Goal: Task Accomplishment & Management: Manage account settings

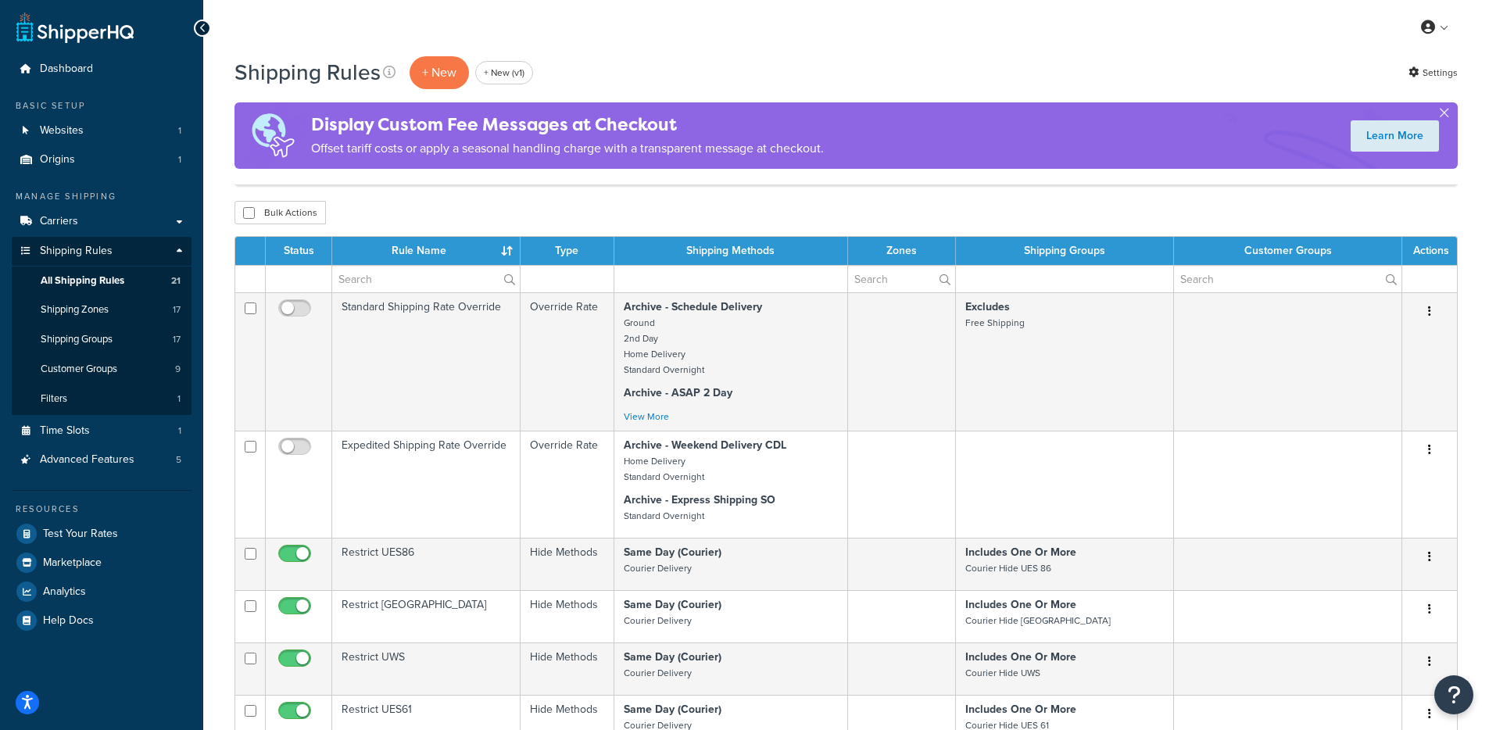
select select "1000"
click at [66, 65] on span "Dashboard" at bounding box center [66, 69] width 53 height 13
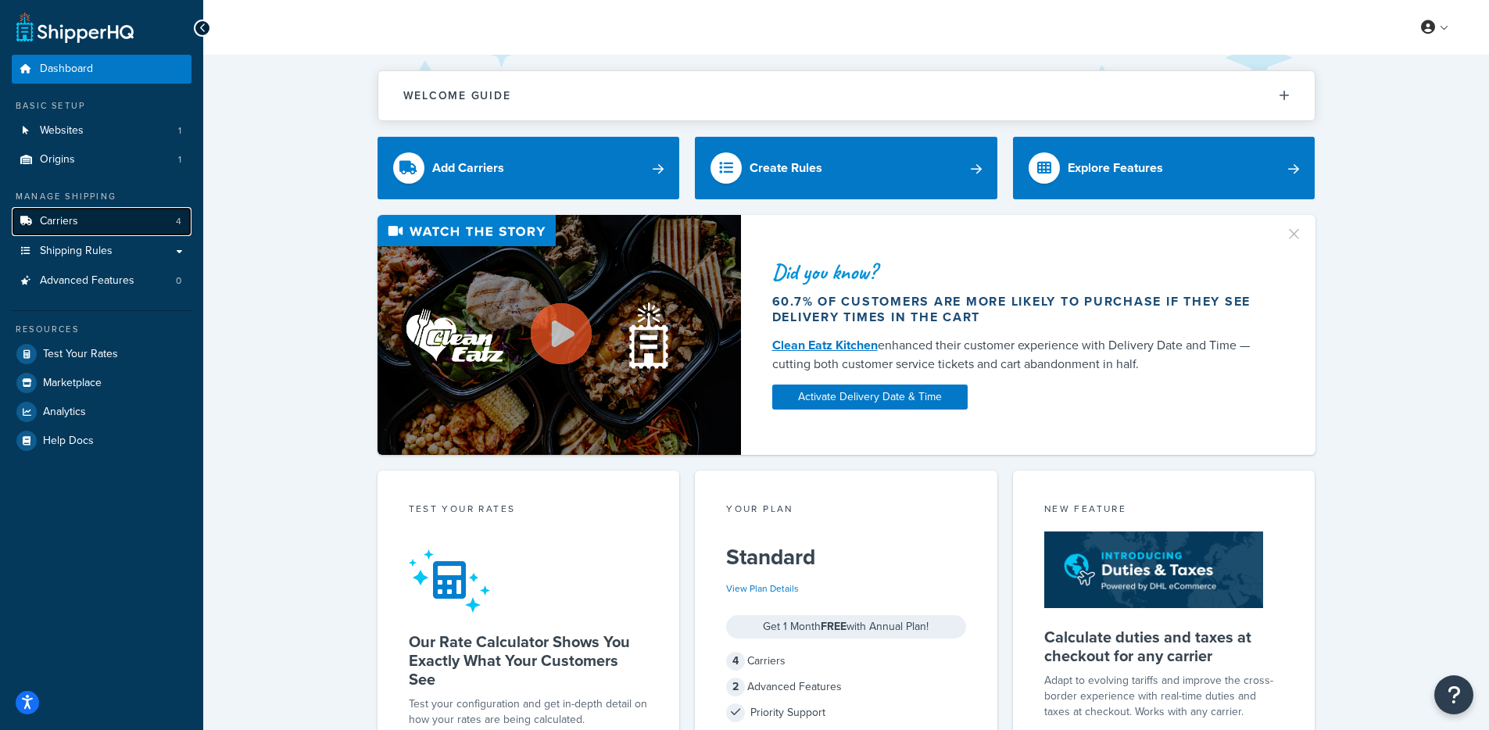
click at [120, 229] on link "Carriers 4" at bounding box center [102, 221] width 180 height 29
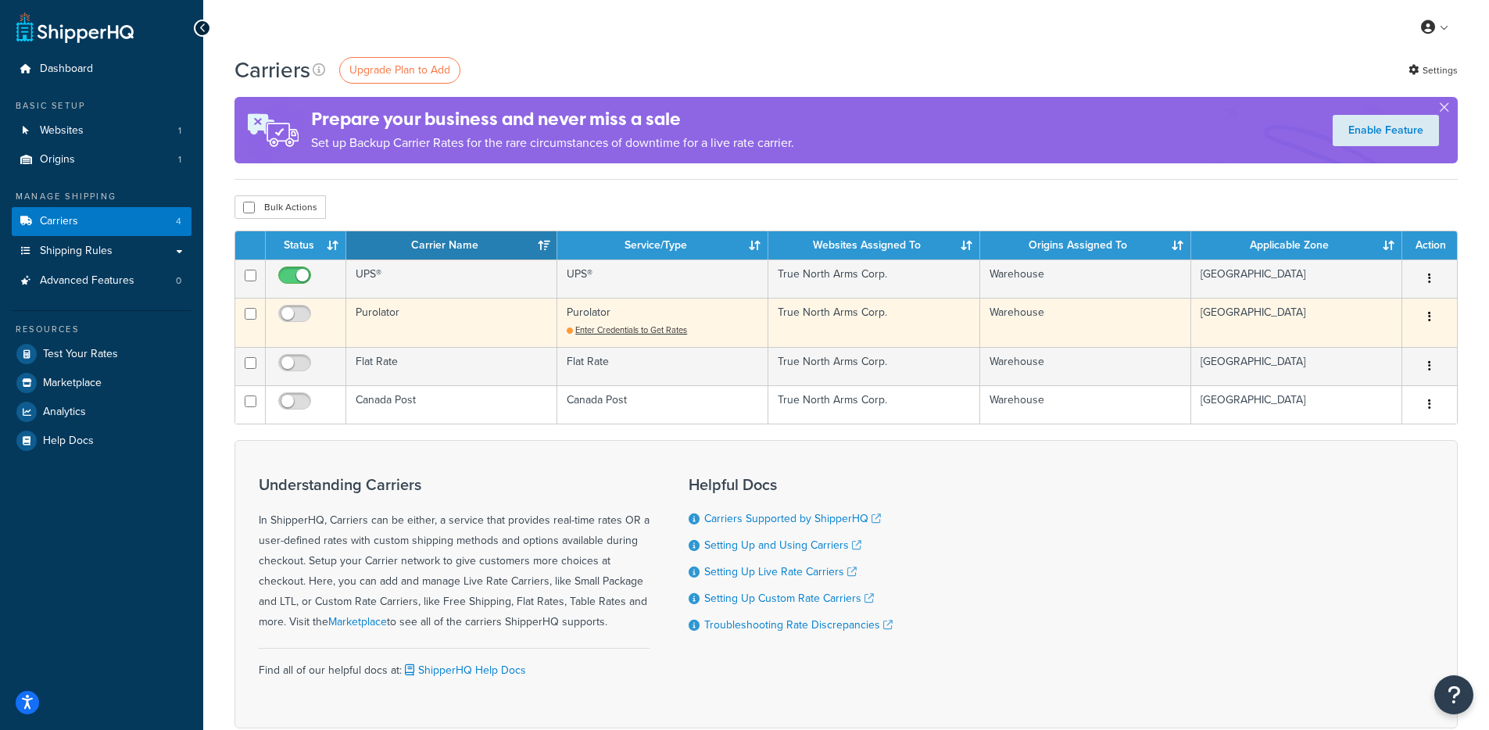
click at [421, 327] on td "Purolator" at bounding box center [451, 322] width 211 height 49
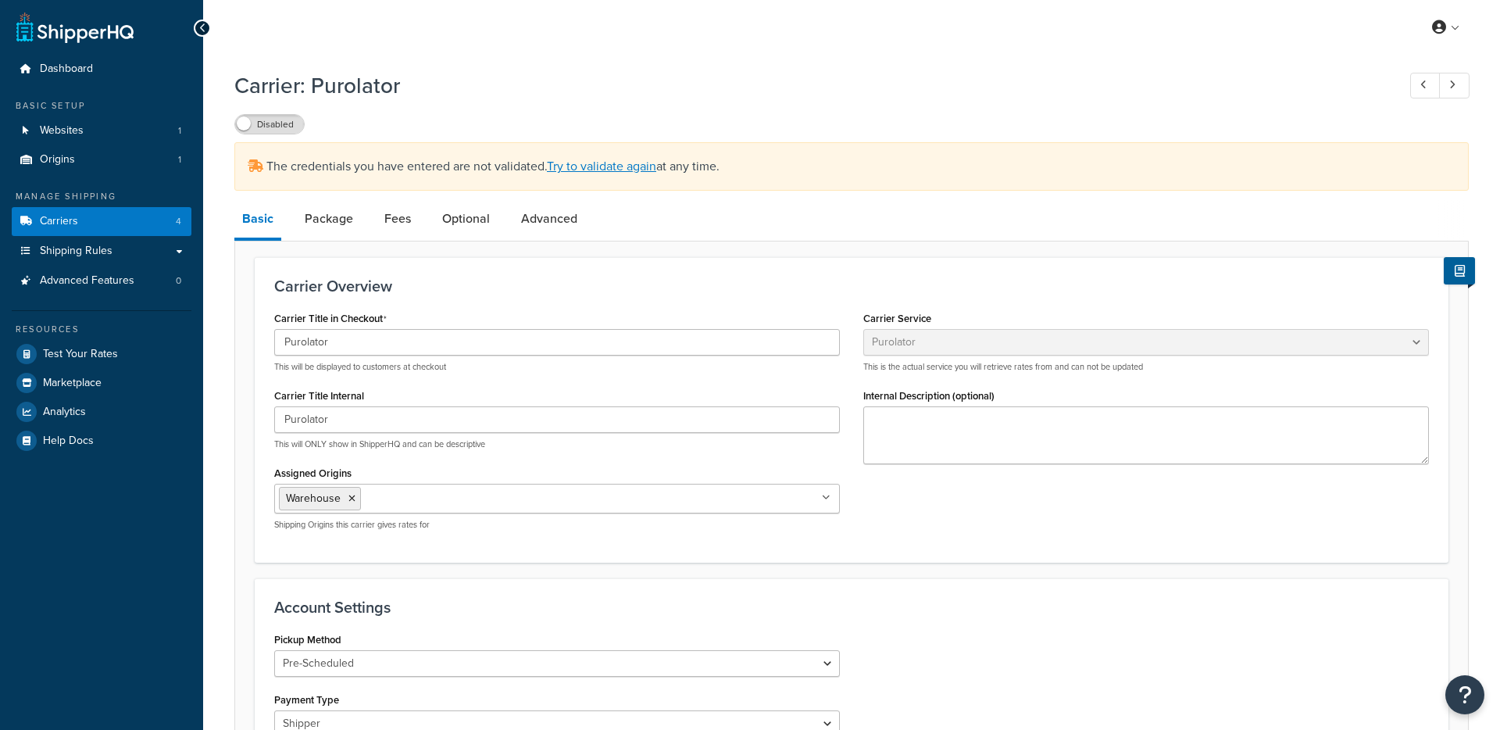
select select "purolator"
select select "PRE_SCHEDULED"
select select "kg"
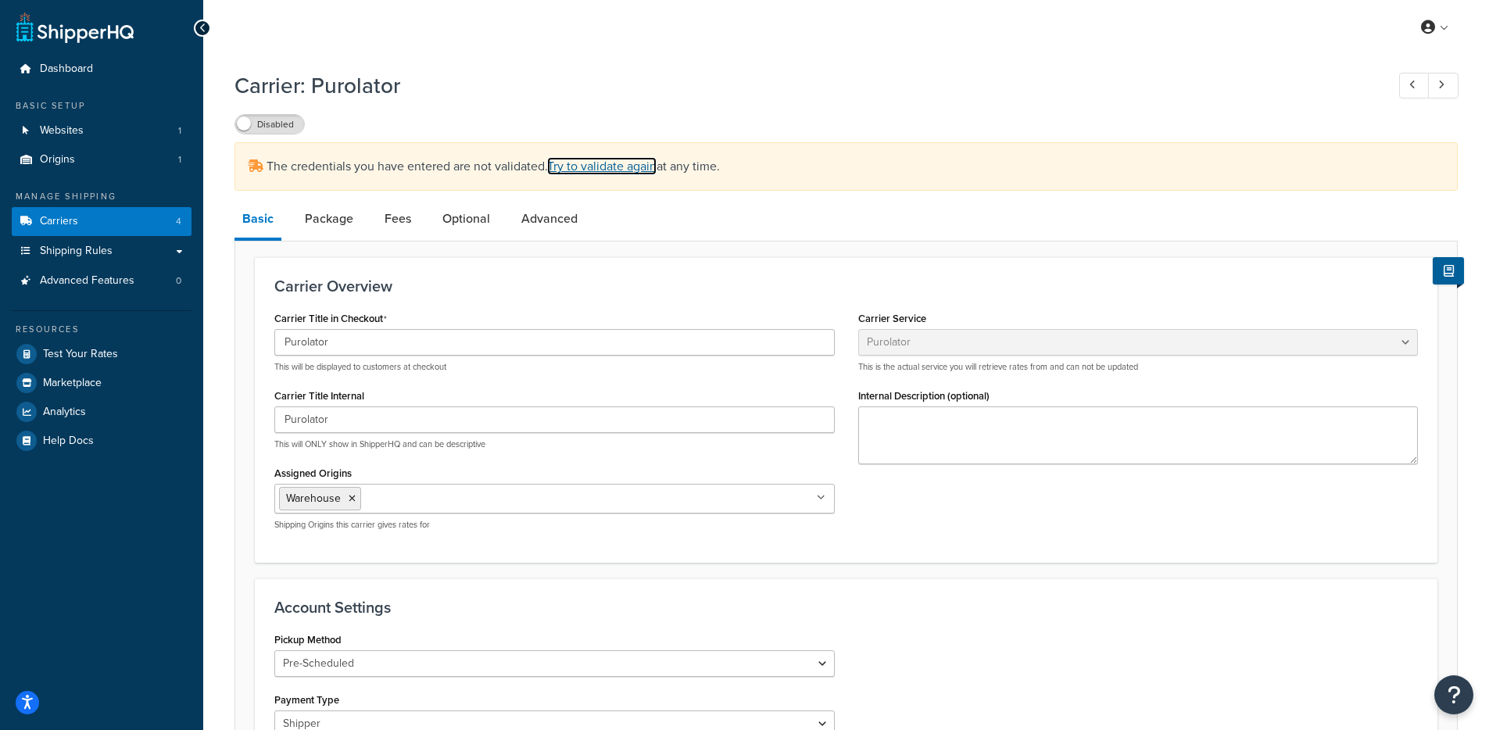
click at [626, 164] on link "Try to validate again" at bounding box center [601, 166] width 109 height 18
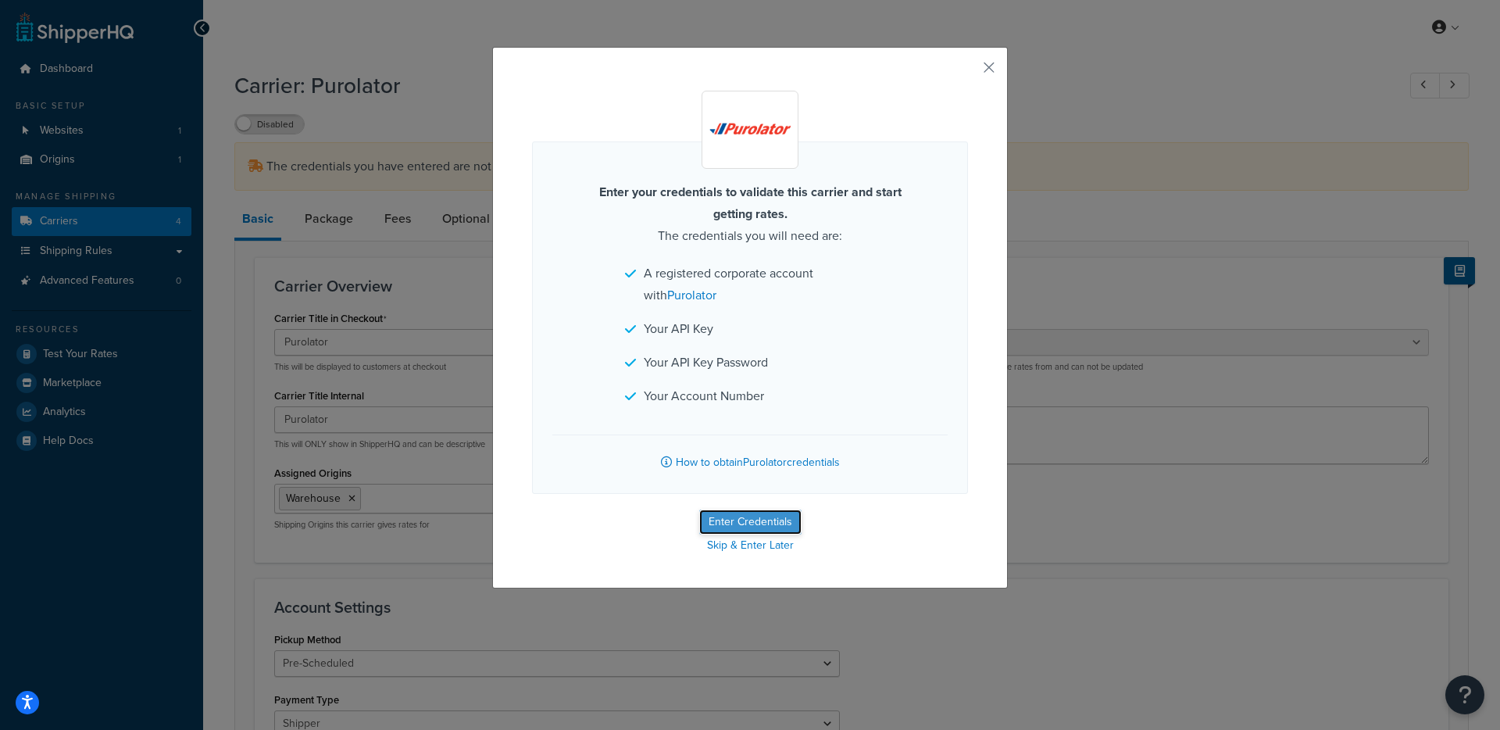
click at [709, 526] on button "Enter Credentials" at bounding box center [750, 521] width 102 height 25
select select "PRE_SCHEDULED"
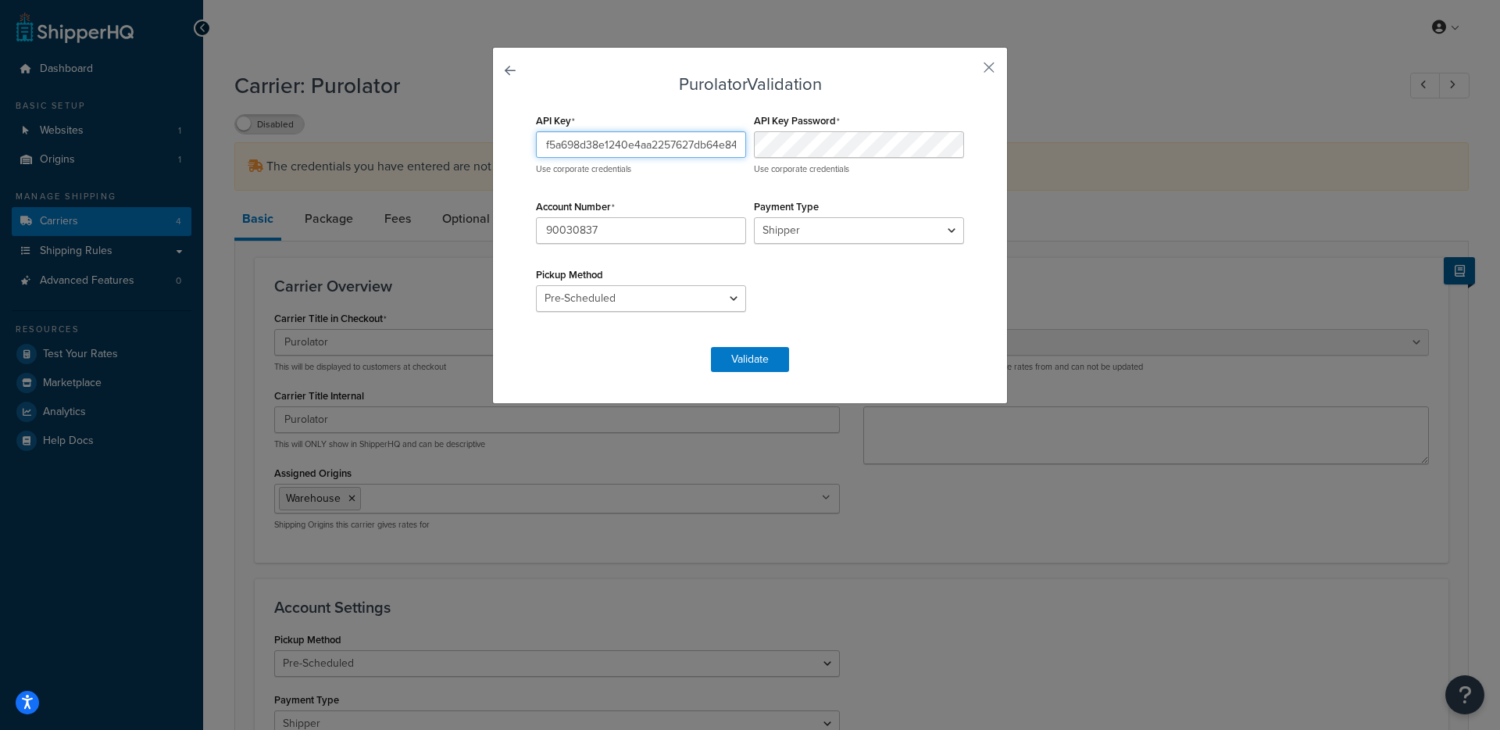
click at [608, 143] on input "f5a698d38e1240e4aa2257627db64e84" at bounding box center [641, 144] width 210 height 27
click at [805, 164] on p "Use corporate credentials" at bounding box center [859, 169] width 210 height 12
click at [662, 185] on div "API Key f5a698d38e1240e4aa2257627db64e84 Use corporate credentials API Key Pass…" at bounding box center [750, 219] width 436 height 221
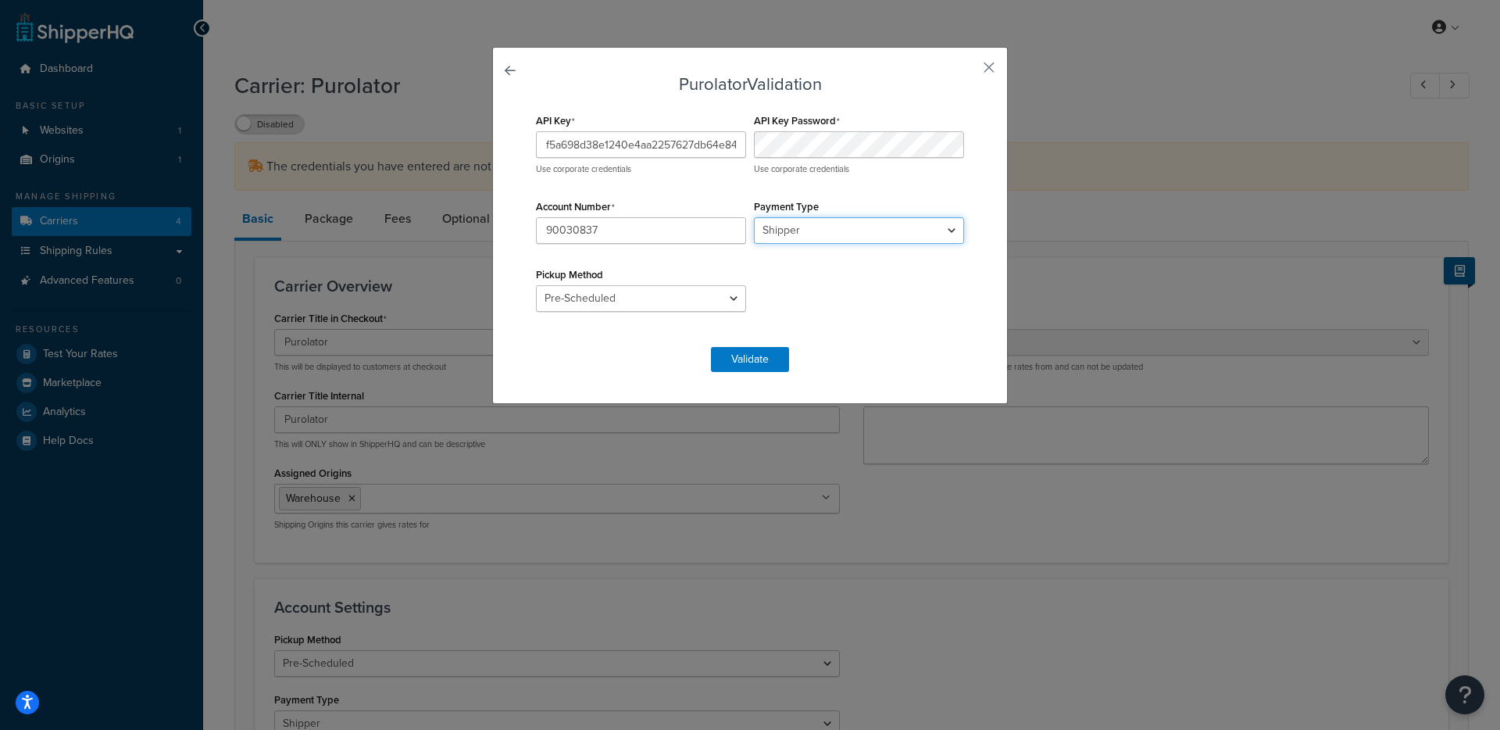
click at [849, 234] on select "Shipper Consignee Third Party" at bounding box center [859, 230] width 210 height 27
click at [886, 234] on select "Shipper Consignee Third Party" at bounding box center [859, 230] width 210 height 27
click at [754, 217] on select "Shipper Consignee Third Party" at bounding box center [859, 230] width 210 height 27
click at [576, 299] on select "Drop Off Pre-Scheduled" at bounding box center [641, 298] width 210 height 27
click at [769, 352] on button "Validate" at bounding box center [750, 359] width 78 height 25
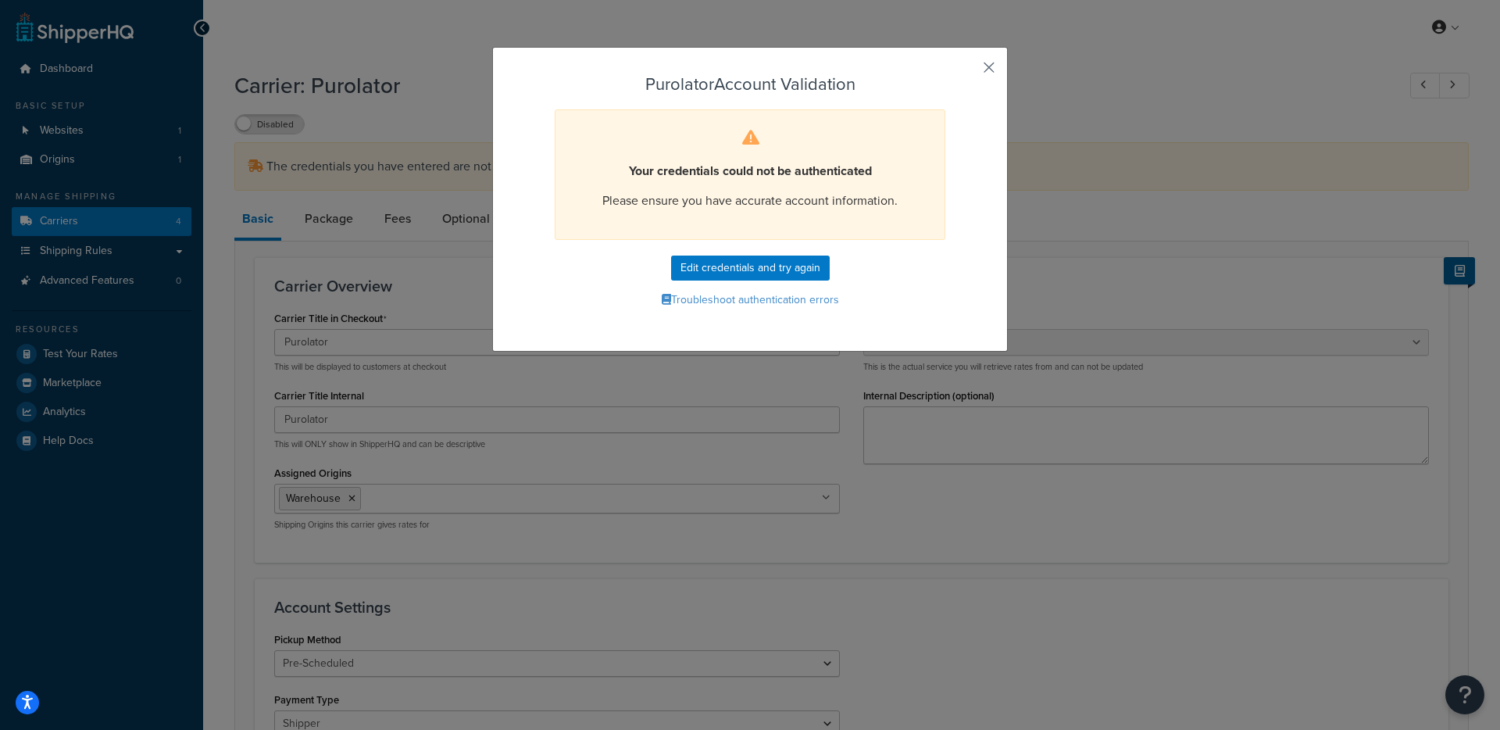
click at [968, 71] on button "button" at bounding box center [966, 73] width 4 height 4
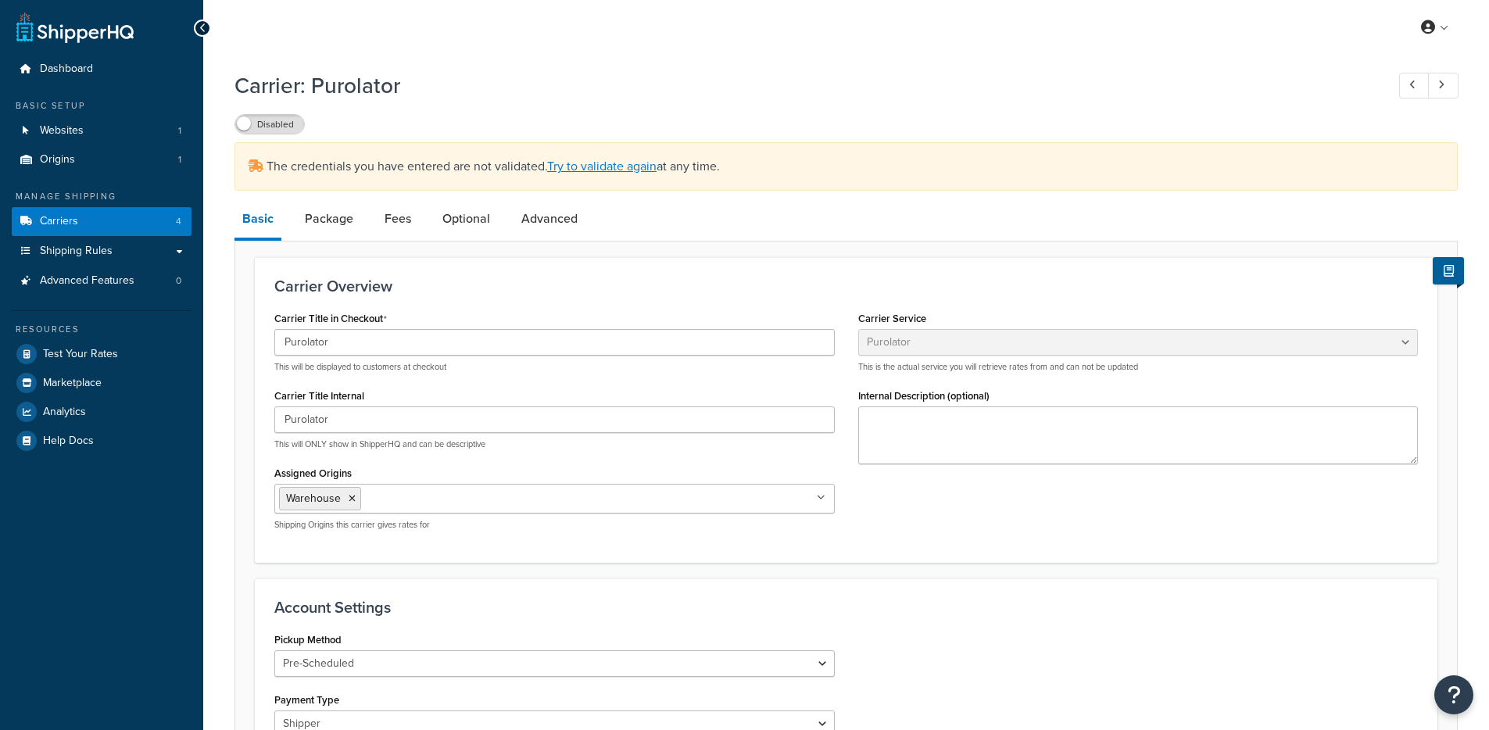
select select "purolator"
select select "PRE_SCHEDULED"
select select "kg"
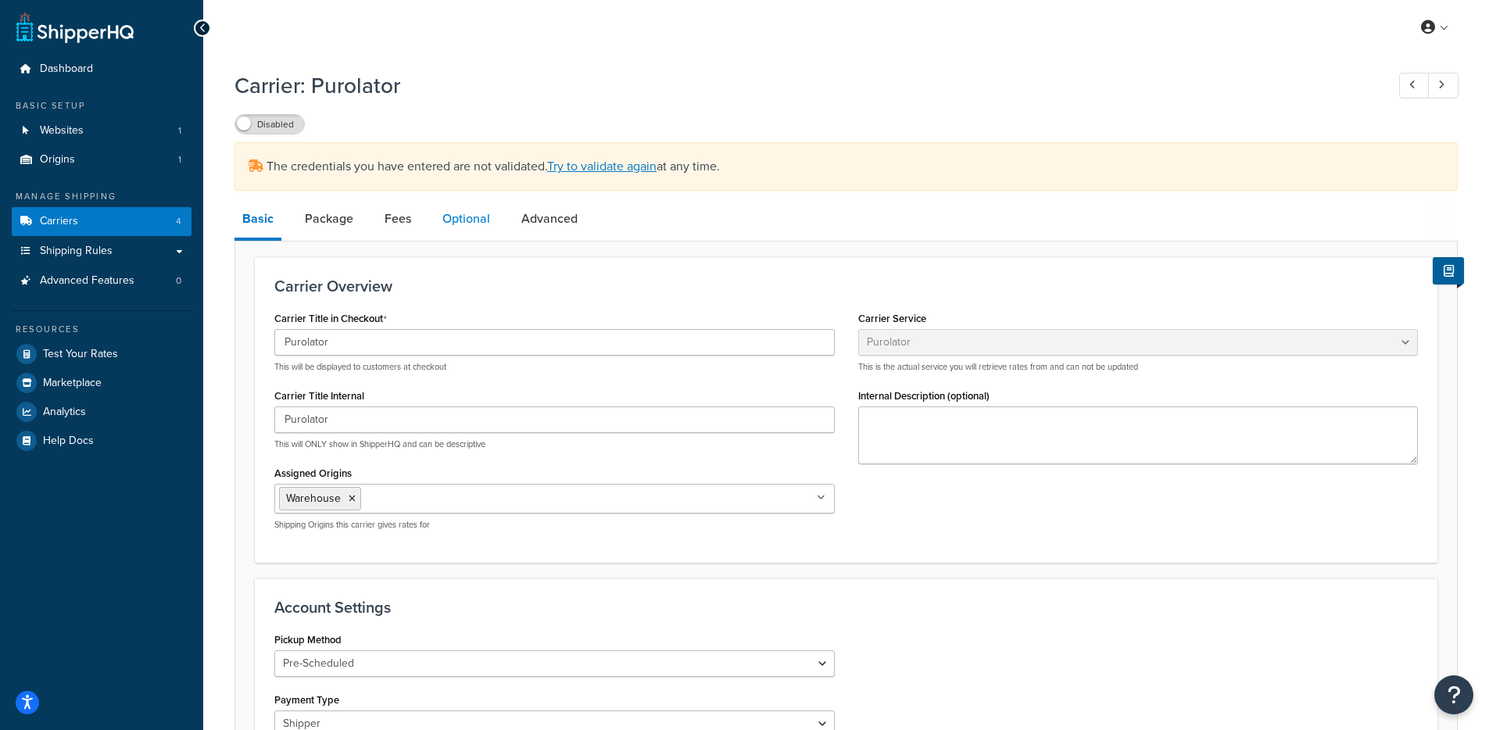
click at [445, 236] on link "Optional" at bounding box center [465, 219] width 63 height 38
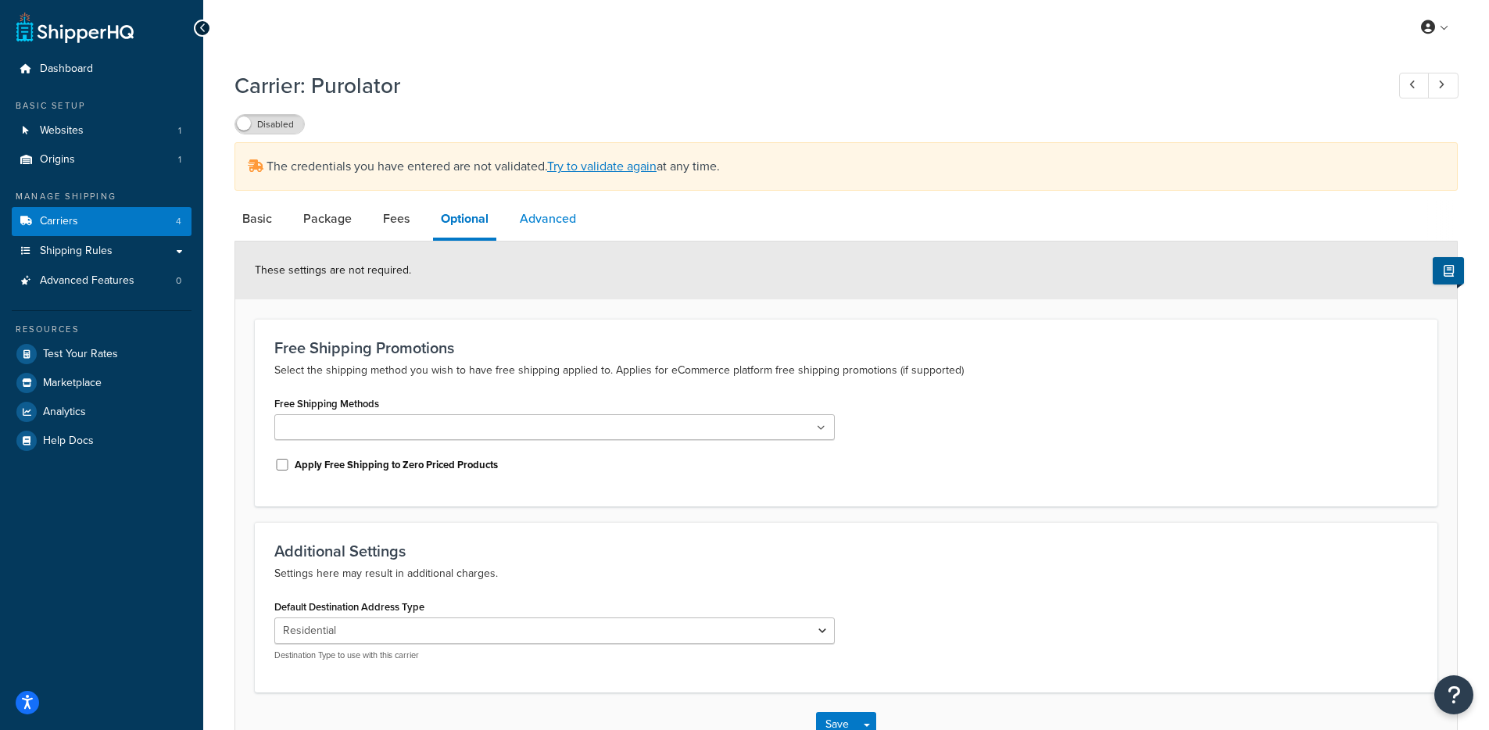
click at [530, 227] on link "Advanced" at bounding box center [548, 219] width 72 height 38
select select "false"
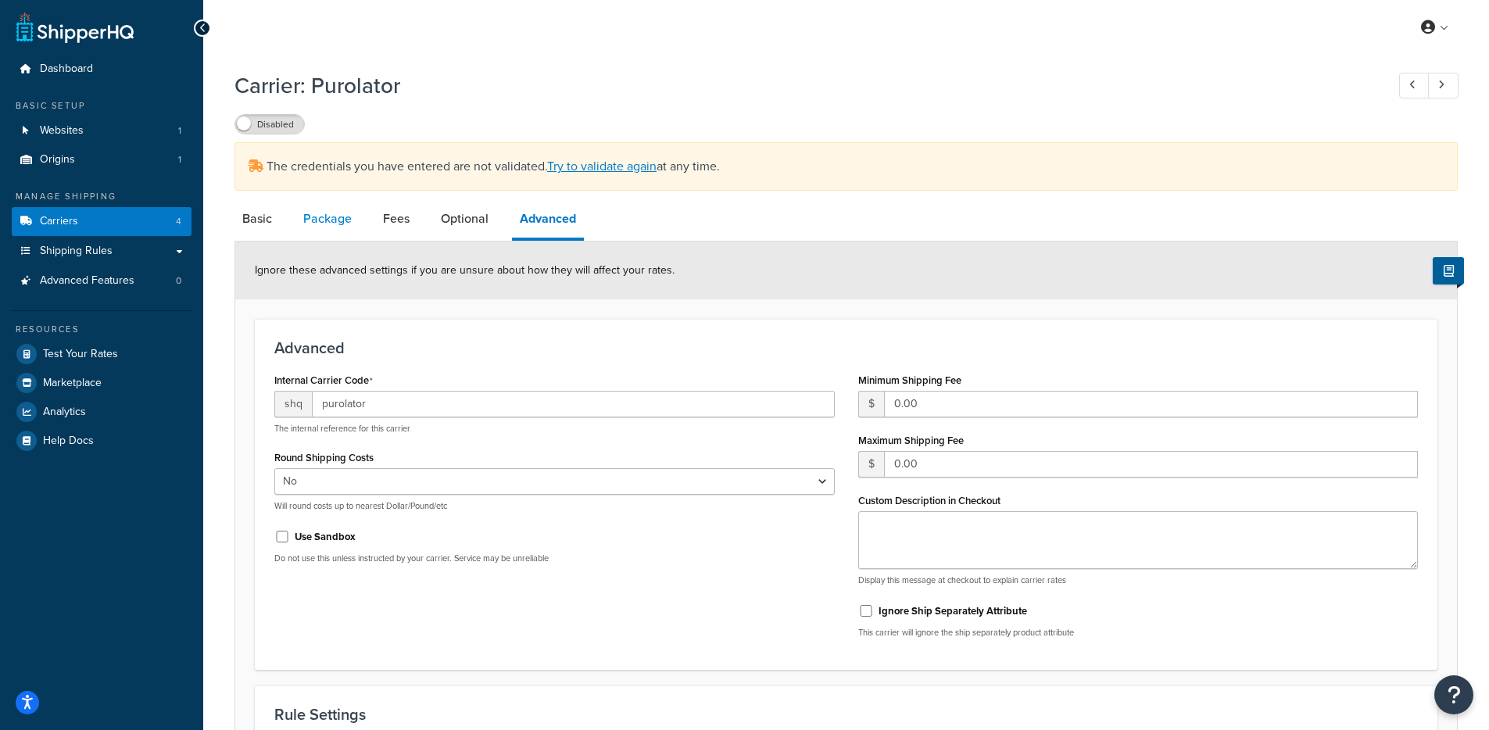
click at [358, 218] on link "Package" at bounding box center [327, 219] width 64 height 38
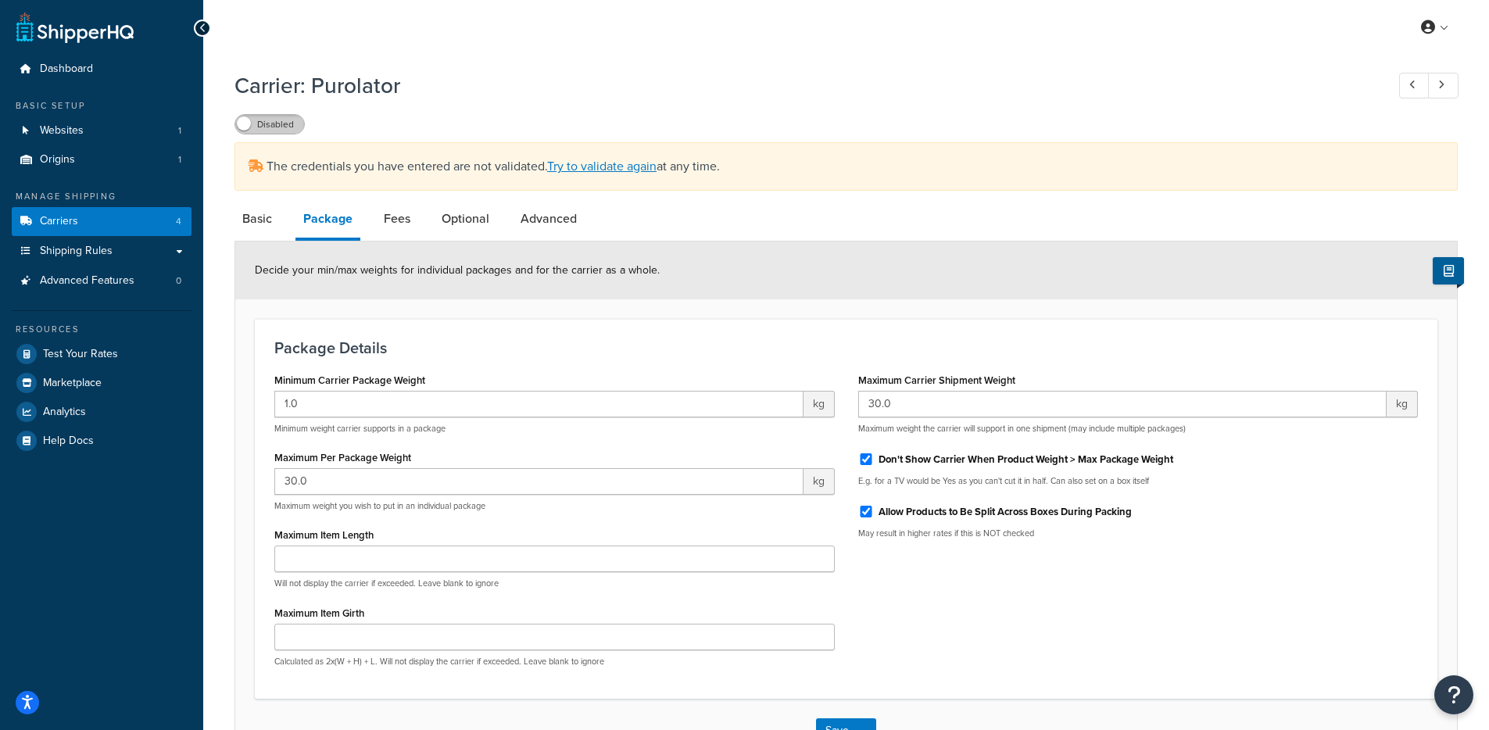
click at [248, 133] on label "Disabled" at bounding box center [269, 124] width 69 height 19
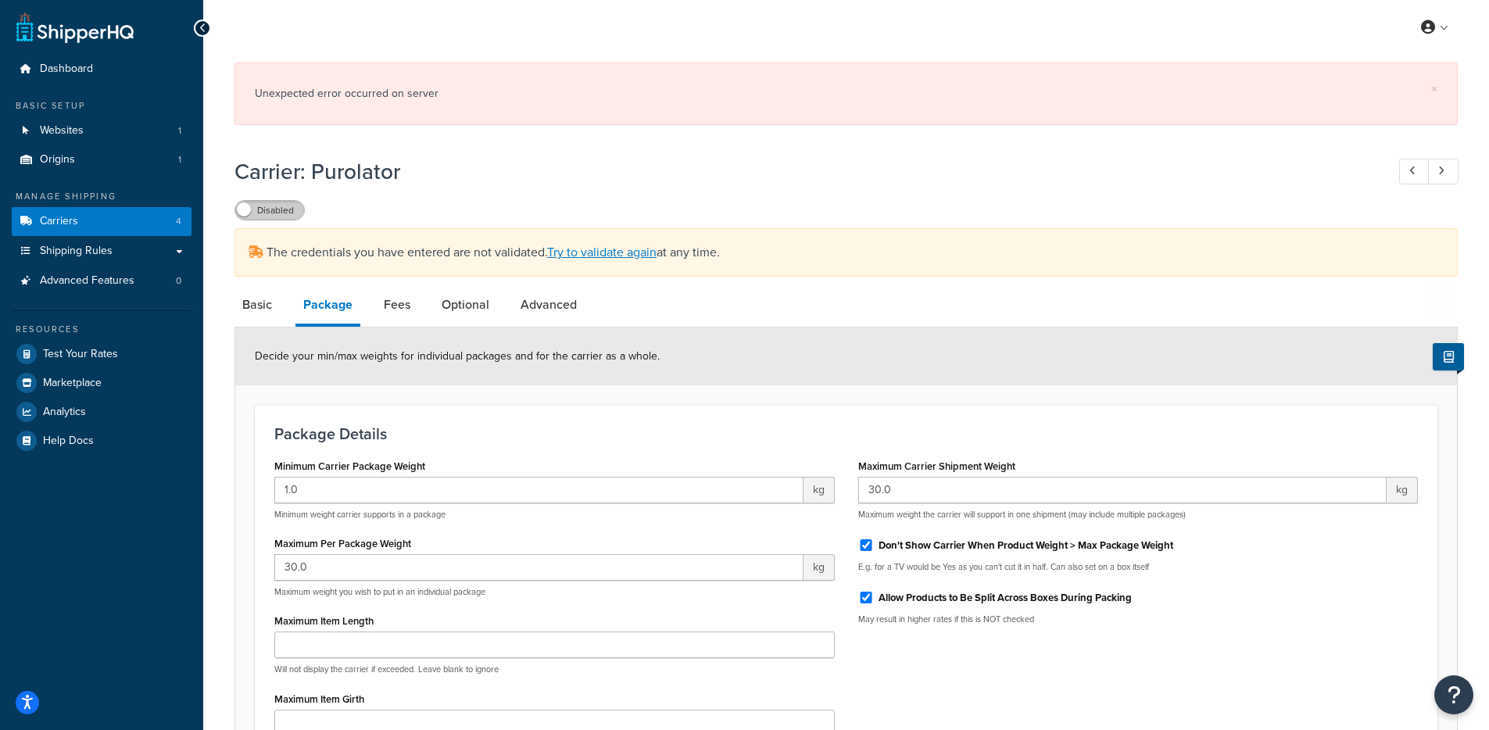
click at [259, 219] on label "Disabled" at bounding box center [269, 210] width 69 height 19
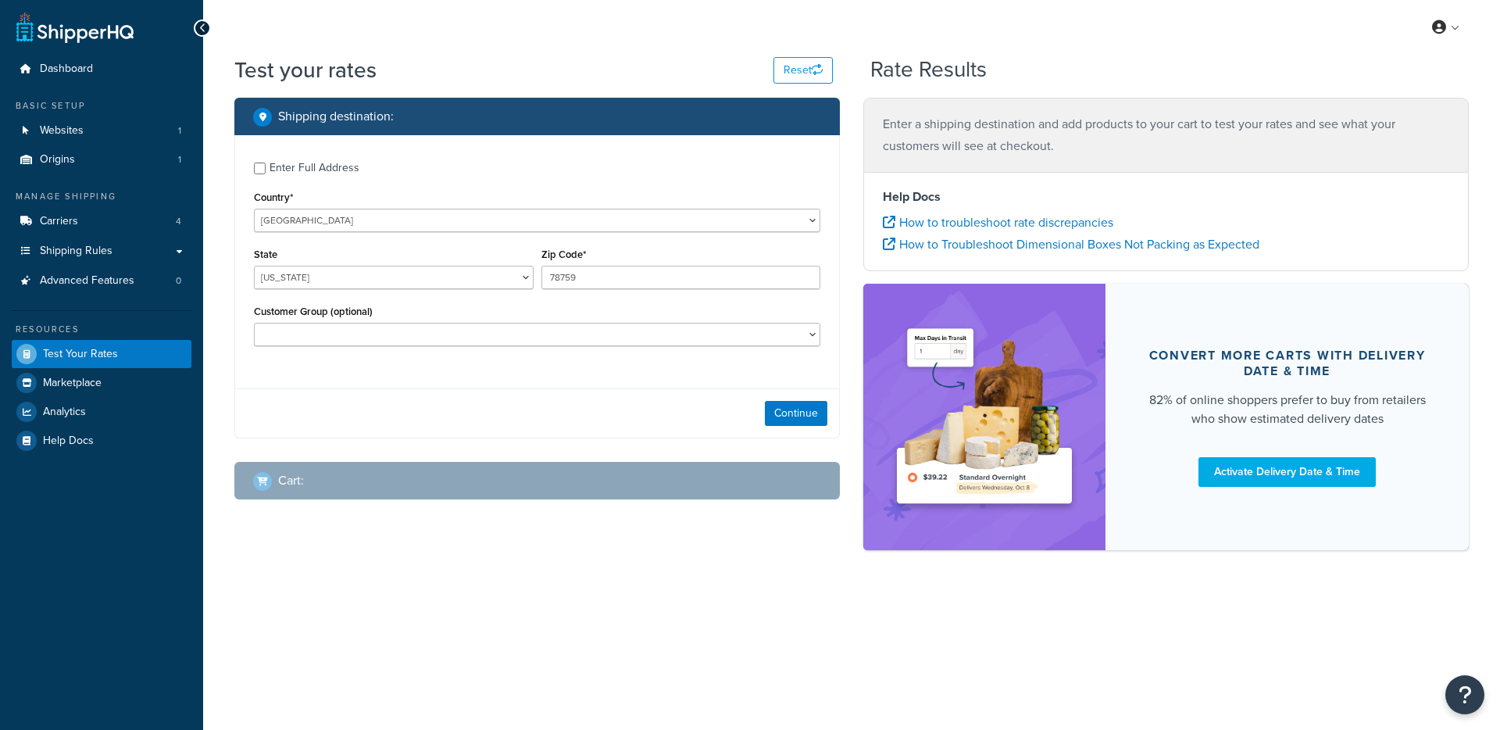
select select "[GEOGRAPHIC_DATA]"
click at [794, 409] on button "Continue" at bounding box center [796, 413] width 63 height 25
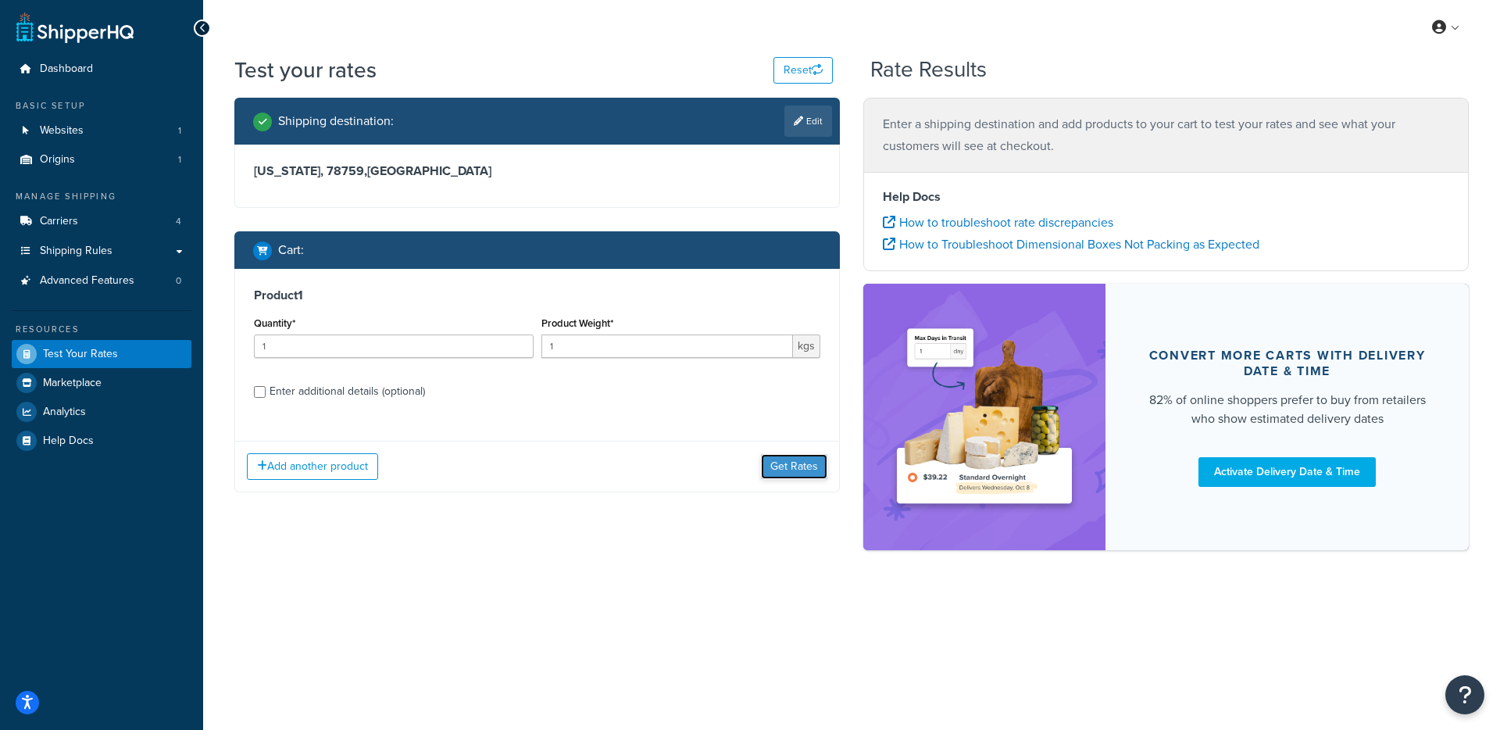
click at [763, 467] on button "Get Rates" at bounding box center [794, 466] width 66 height 25
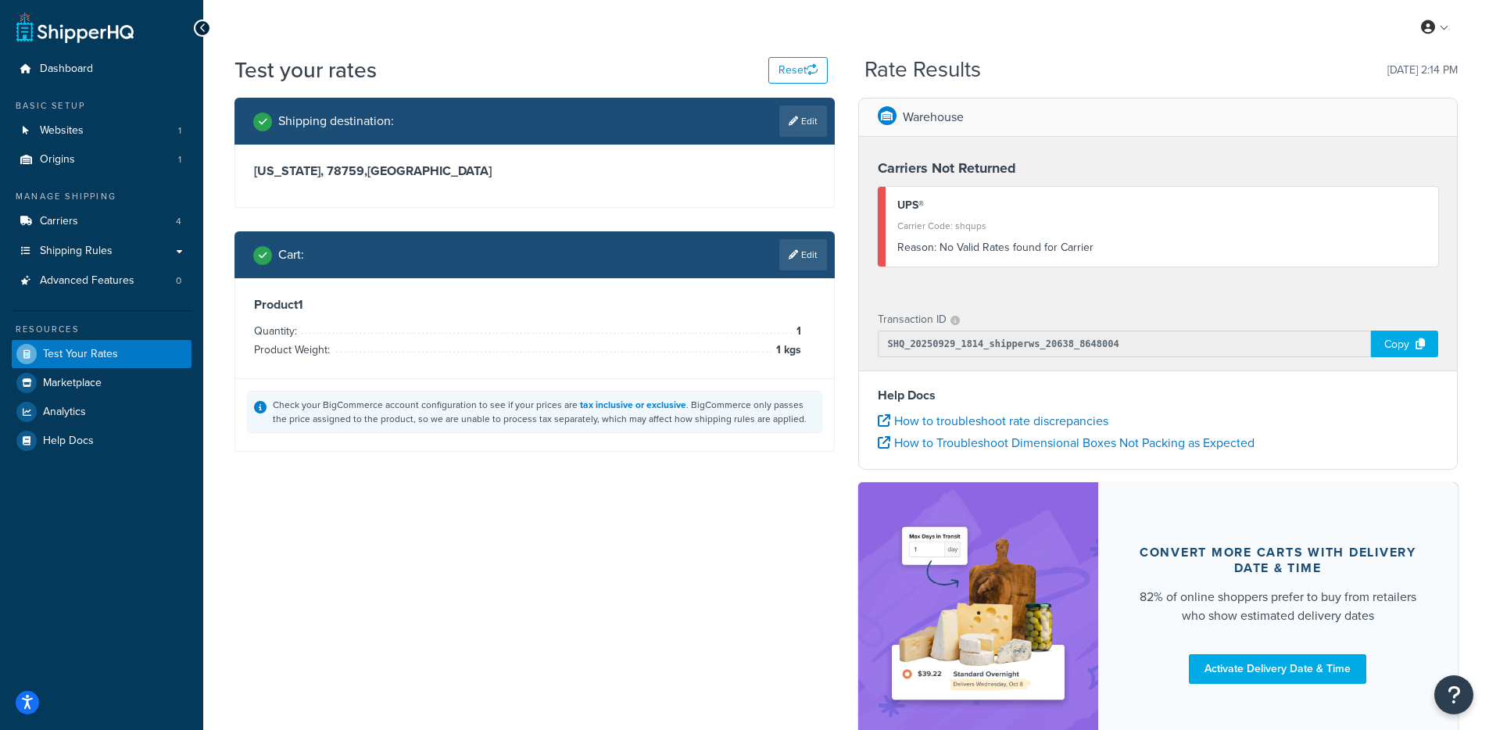
click at [1402, 338] on div "Copy" at bounding box center [1404, 344] width 67 height 27
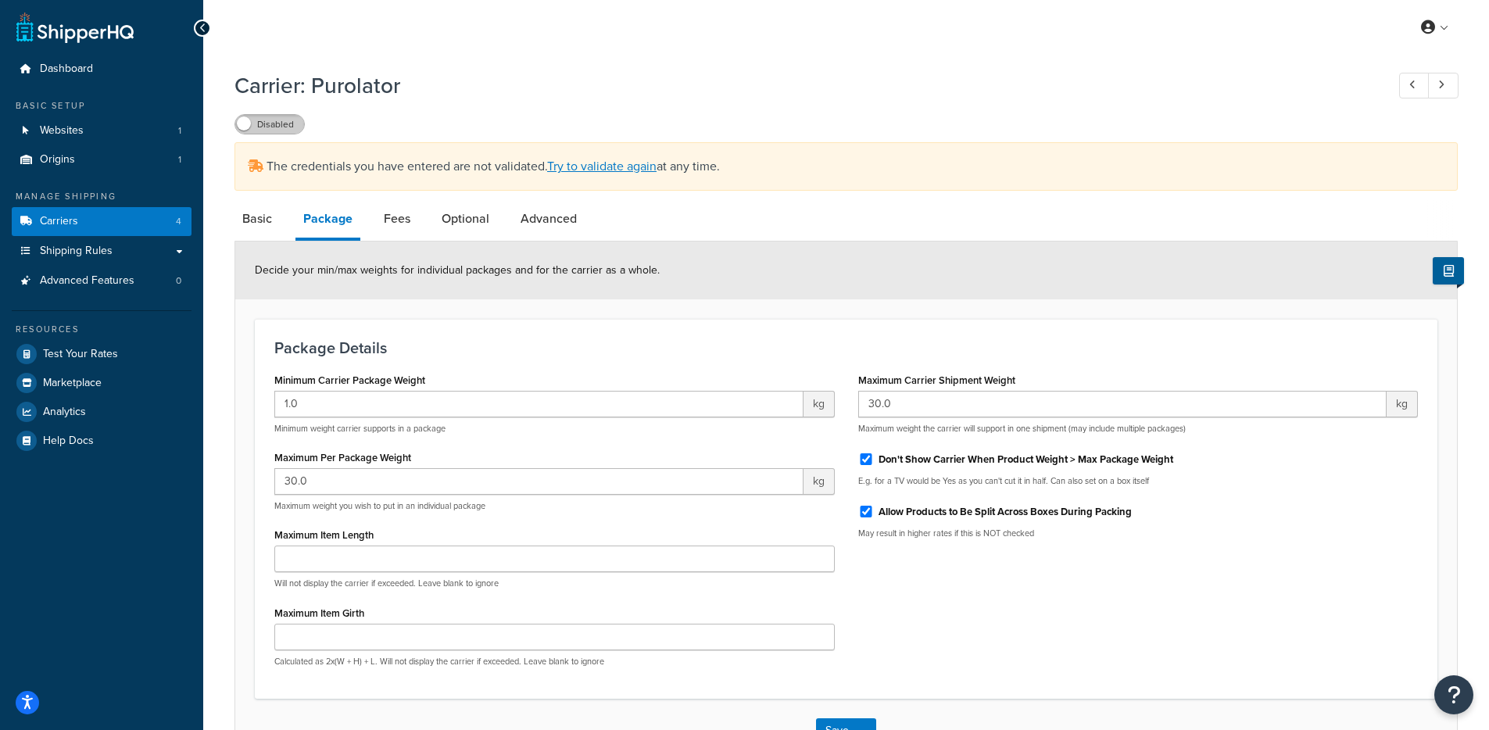
click at [277, 121] on label "Disabled" at bounding box center [269, 124] width 69 height 19
click at [281, 229] on li "Basic" at bounding box center [264, 219] width 61 height 38
click at [264, 227] on link "Basic" at bounding box center [256, 219] width 45 height 38
select select "purolator"
select select "PRE_SCHEDULED"
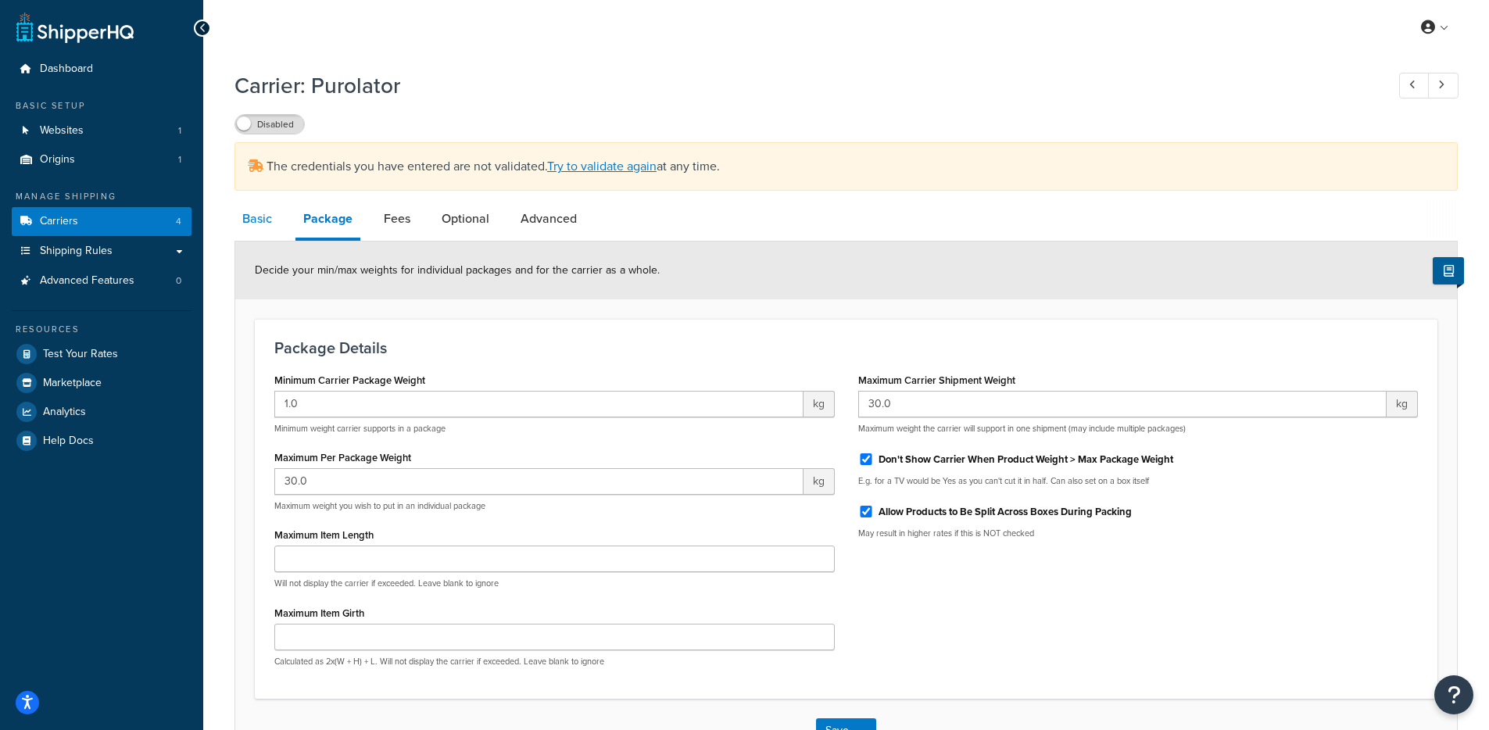
select select "kg"
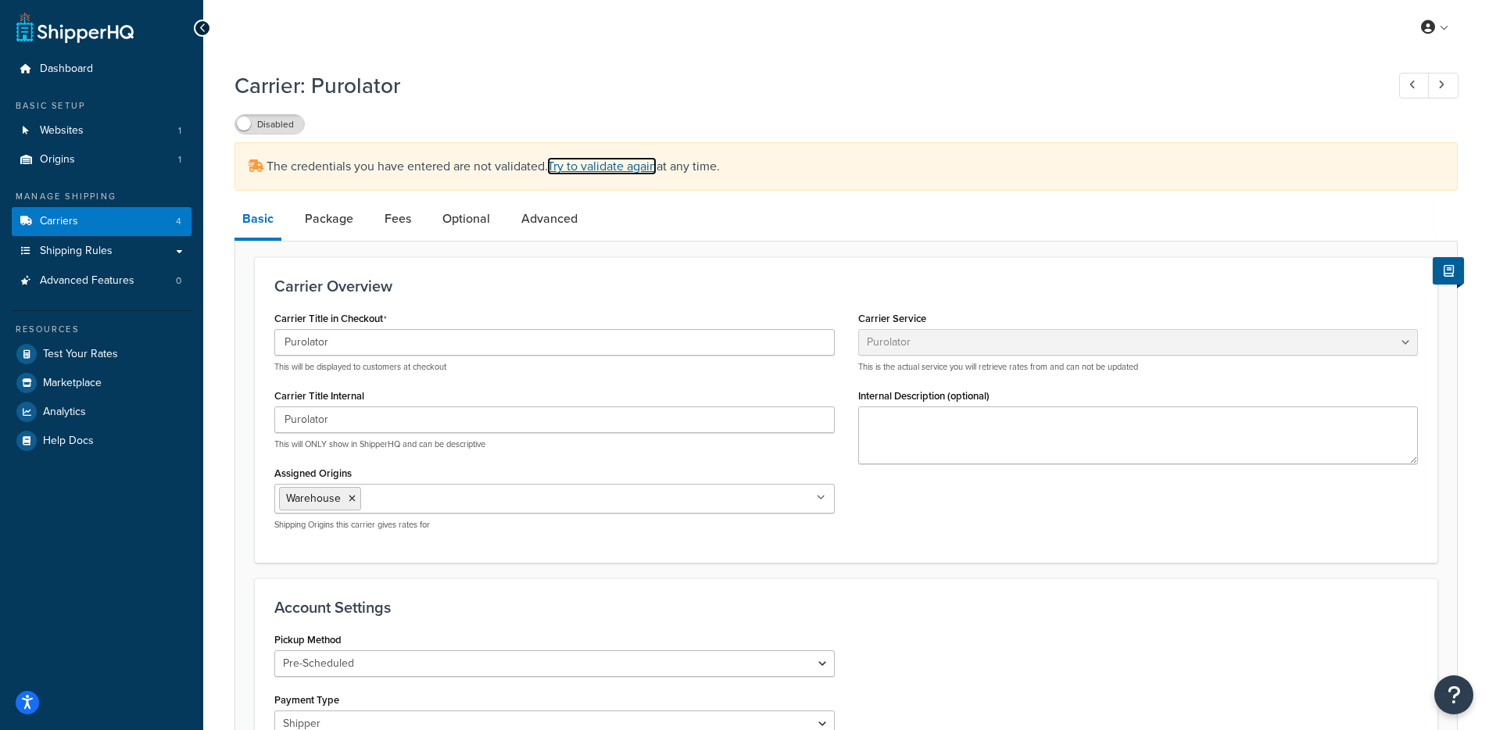
click at [602, 173] on link "Try to validate again" at bounding box center [601, 166] width 109 height 18
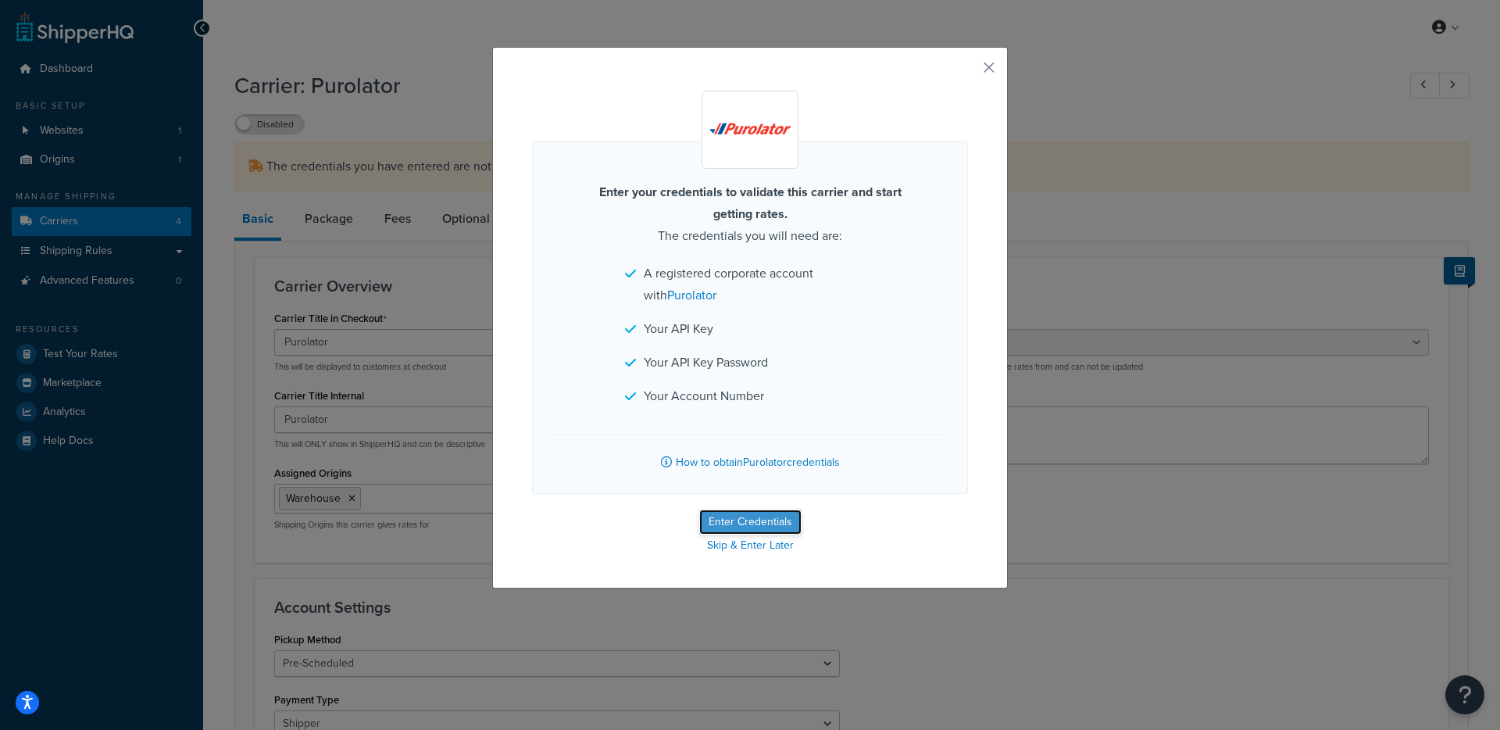
click at [739, 520] on button "Enter Credentials" at bounding box center [750, 521] width 102 height 25
select select "PRE_SCHEDULED"
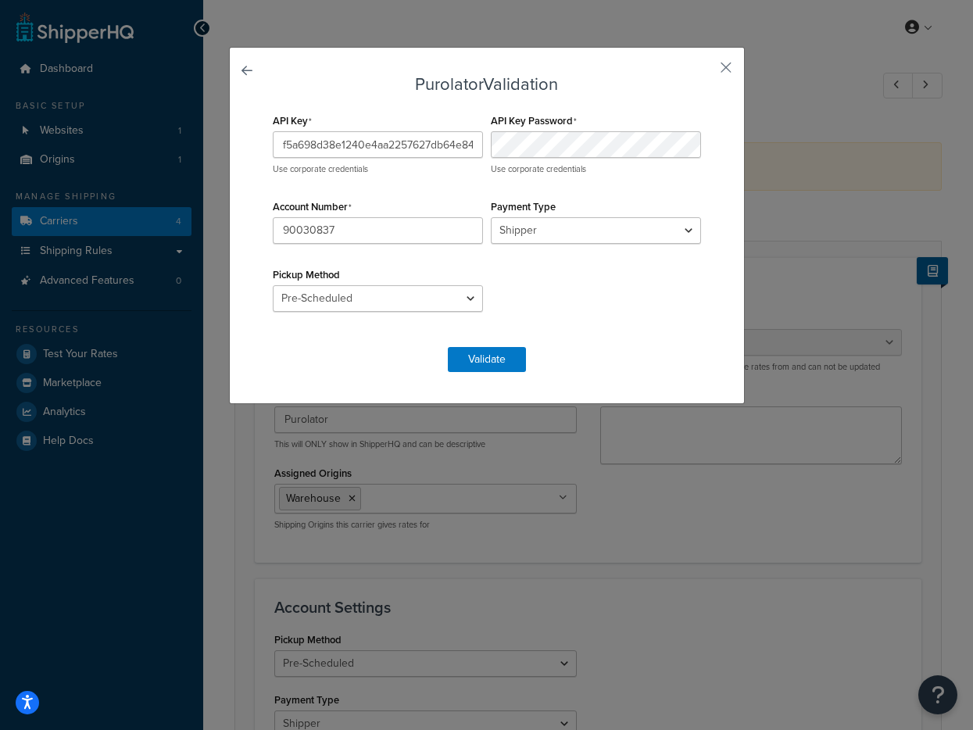
click at [557, 159] on div "Use corporate credentials" at bounding box center [596, 153] width 210 height 44
click at [478, 364] on button "Validate" at bounding box center [487, 359] width 78 height 25
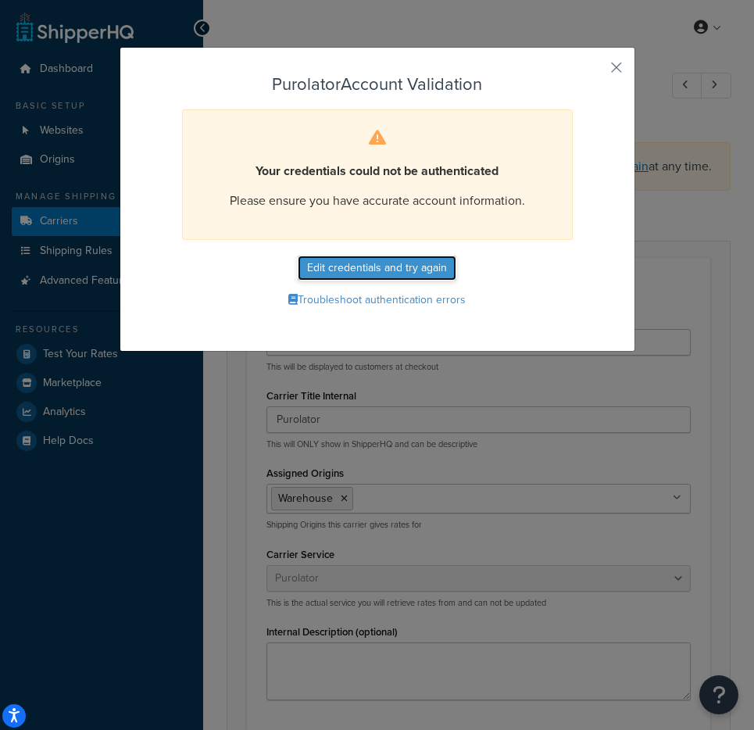
click at [402, 270] on button "Edit credentials and try again" at bounding box center [377, 268] width 159 height 25
select select "PRE_SCHEDULED"
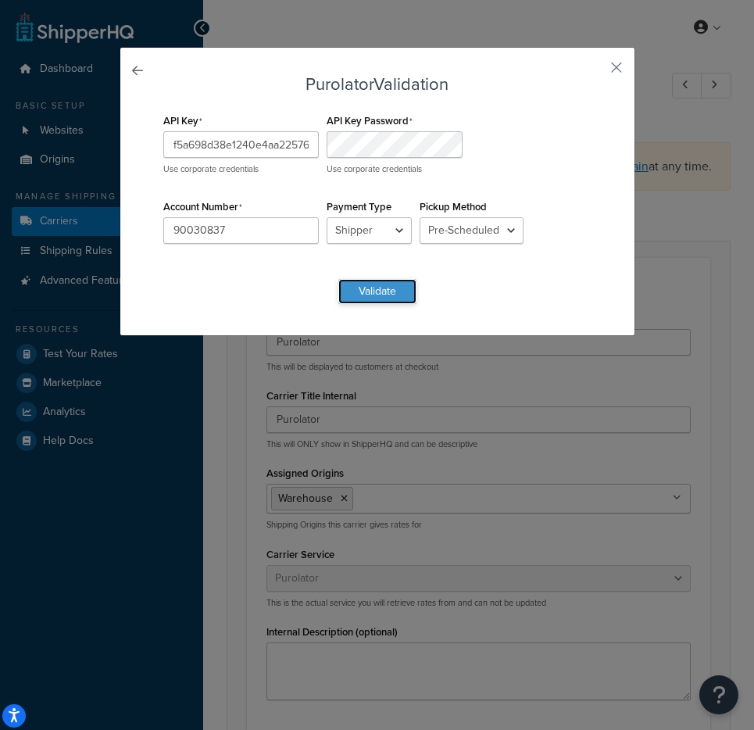
click at [371, 287] on button "Validate" at bounding box center [377, 291] width 78 height 25
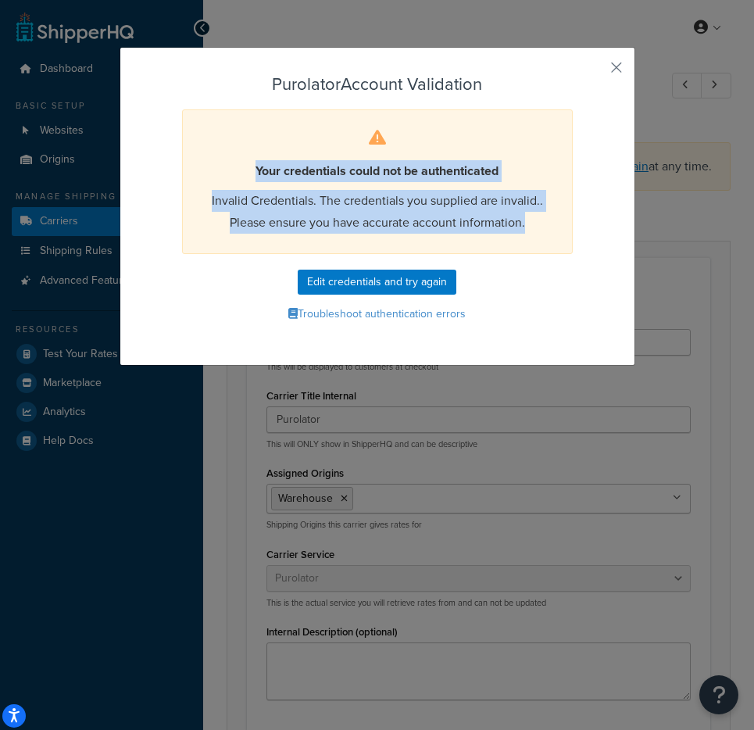
drag, startPoint x: 243, startPoint y: 172, endPoint x: 542, endPoint y: 242, distance: 307.4
click at [542, 242] on div "Your credentials could not be authenticated Invalid Credentials. The credential…" at bounding box center [377, 181] width 391 height 145
copy div "Your credentials could not be authenticated Invalid Credentials. The credential…"
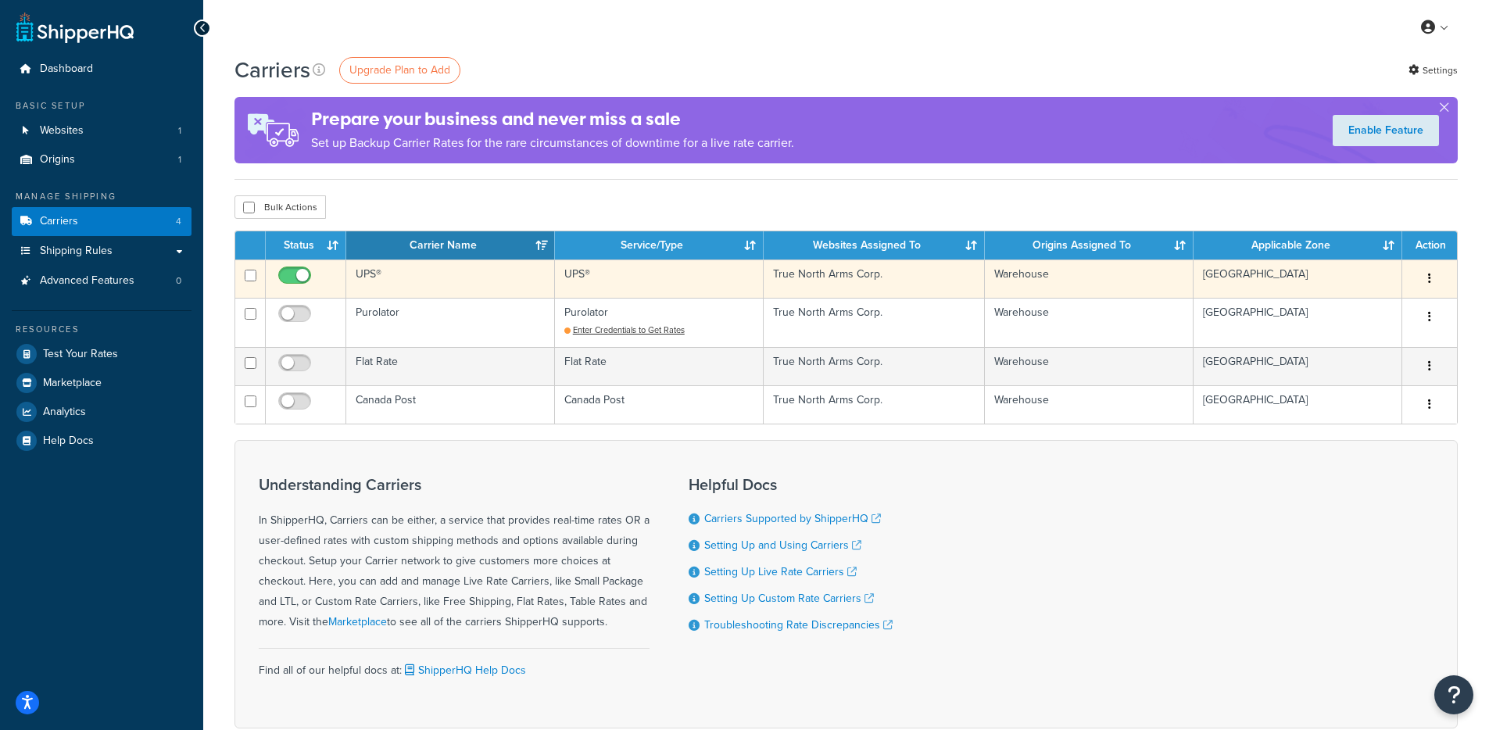
click at [421, 285] on td "UPS®" at bounding box center [450, 278] width 209 height 38
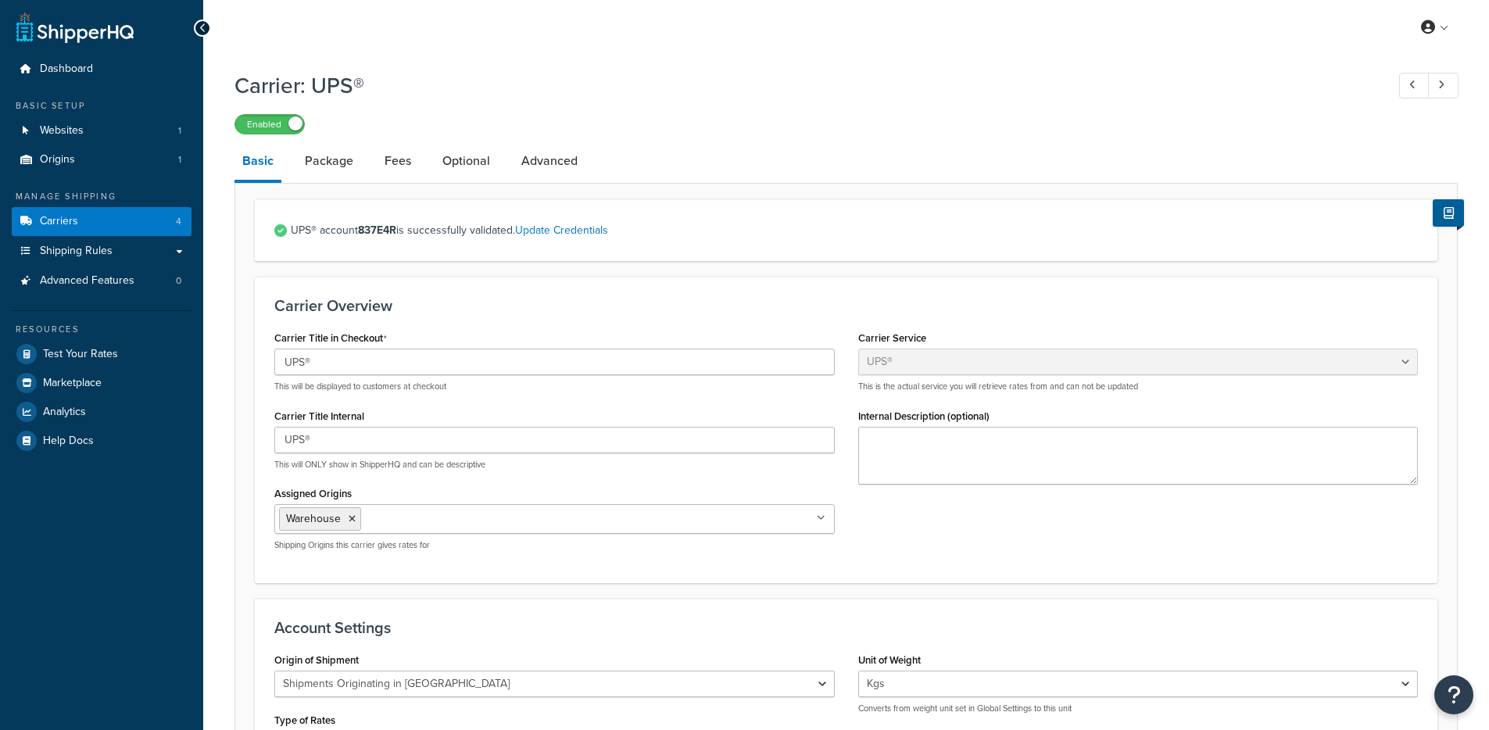
select select "ups"
select select "can"
select select "kg"
click at [80, 166] on link "Origins 1" at bounding box center [102, 159] width 180 height 29
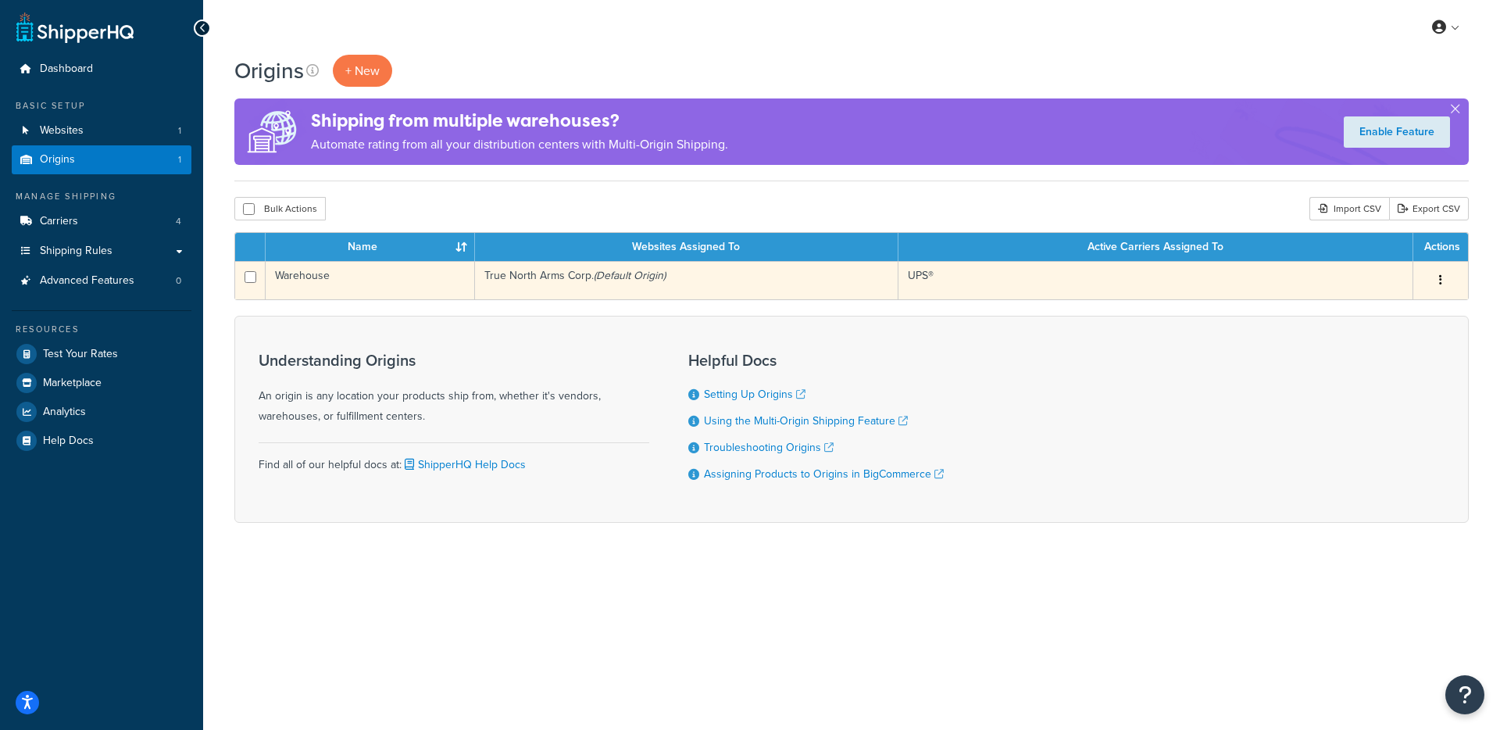
click at [509, 288] on td "True North Arms Corp. (Default Origin)" at bounding box center [686, 280] width 423 height 38
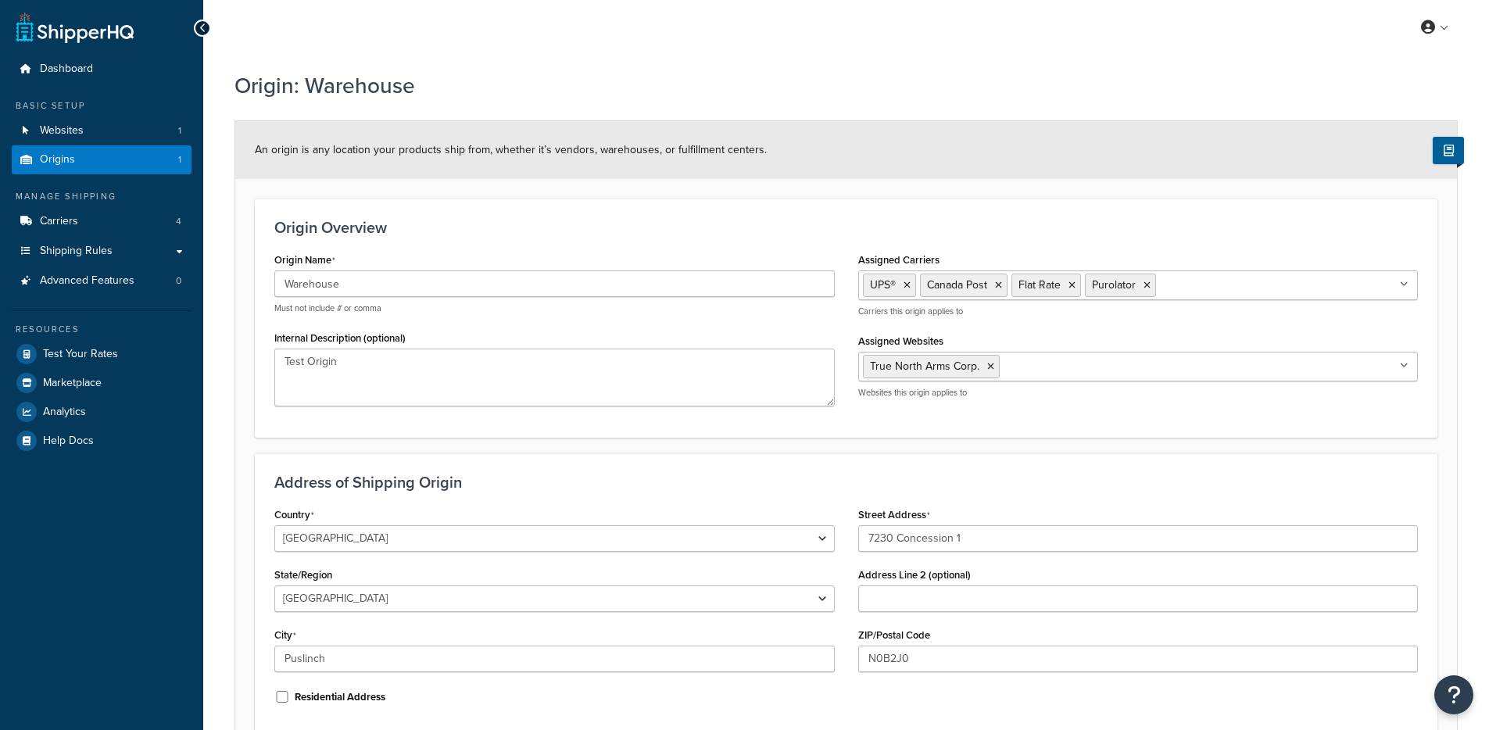
select select "1039"
select select "69"
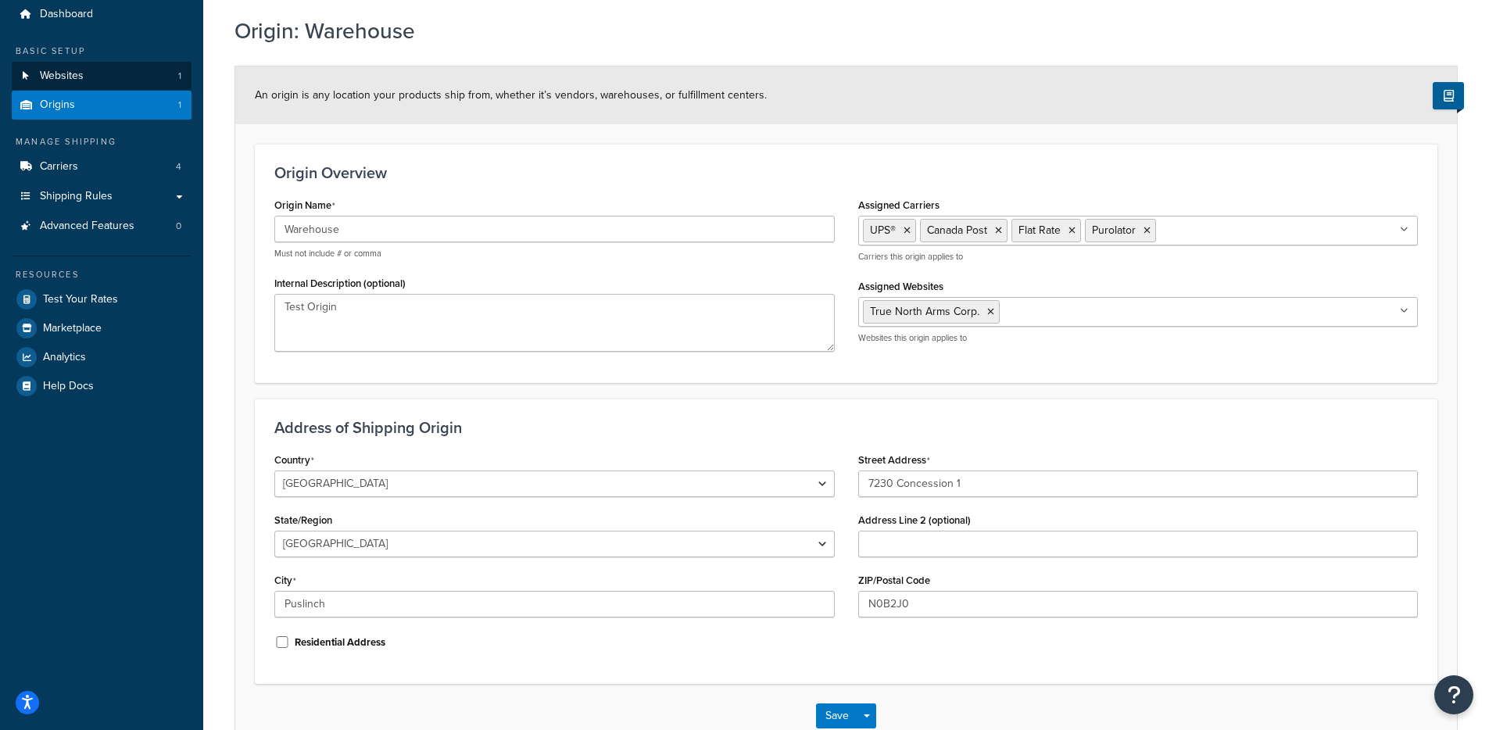
scroll to position [32, 0]
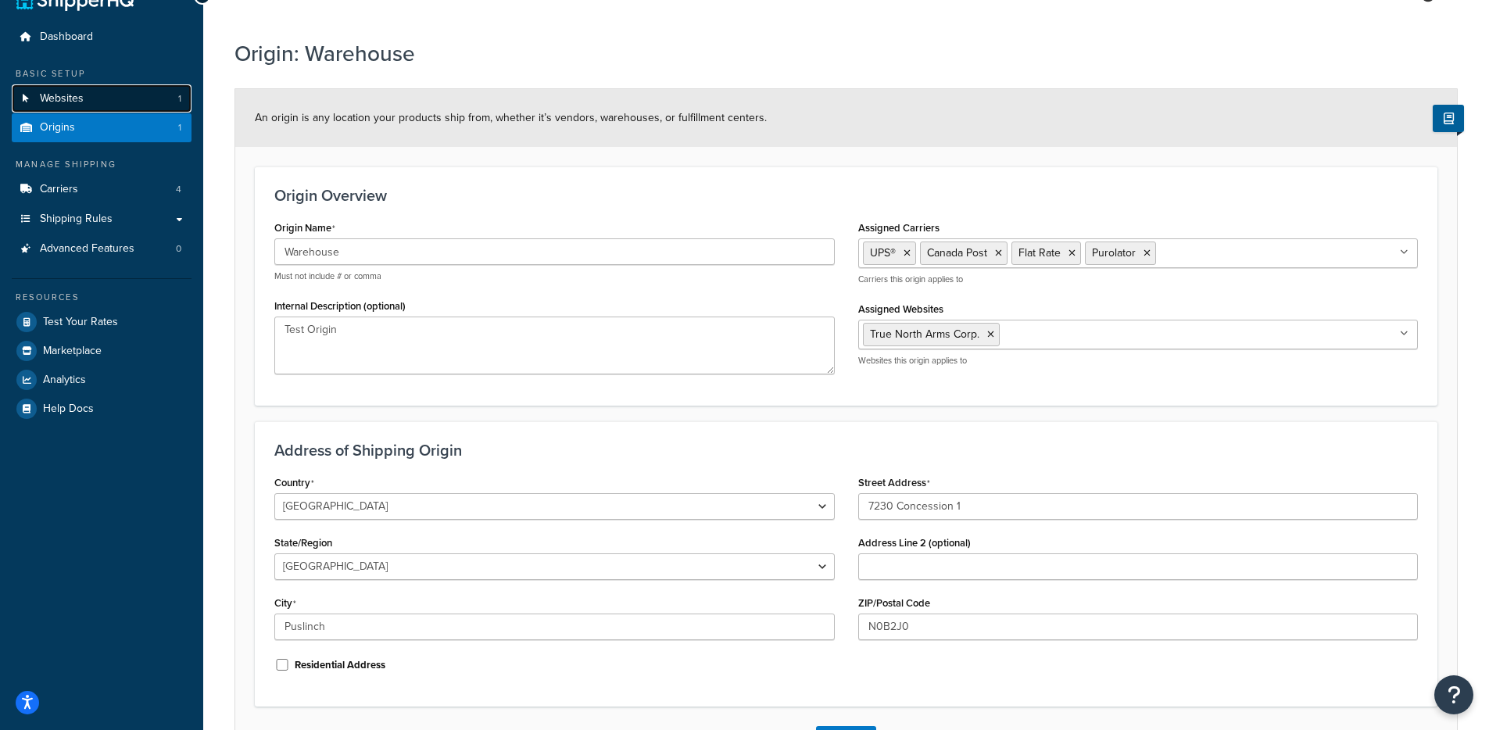
click at [123, 95] on link "Websites 1" at bounding box center [102, 98] width 180 height 29
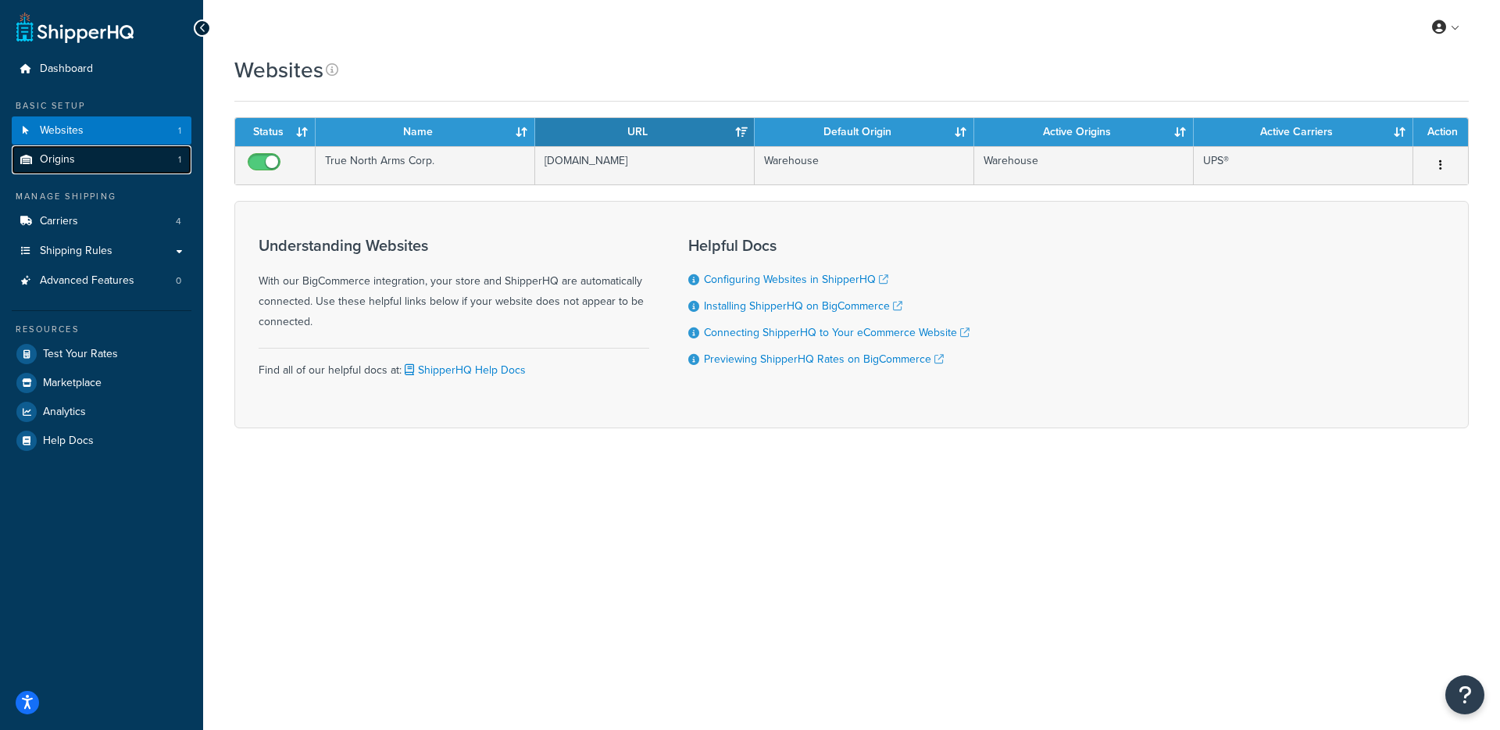
click at [70, 165] on span "Origins" at bounding box center [57, 159] width 35 height 13
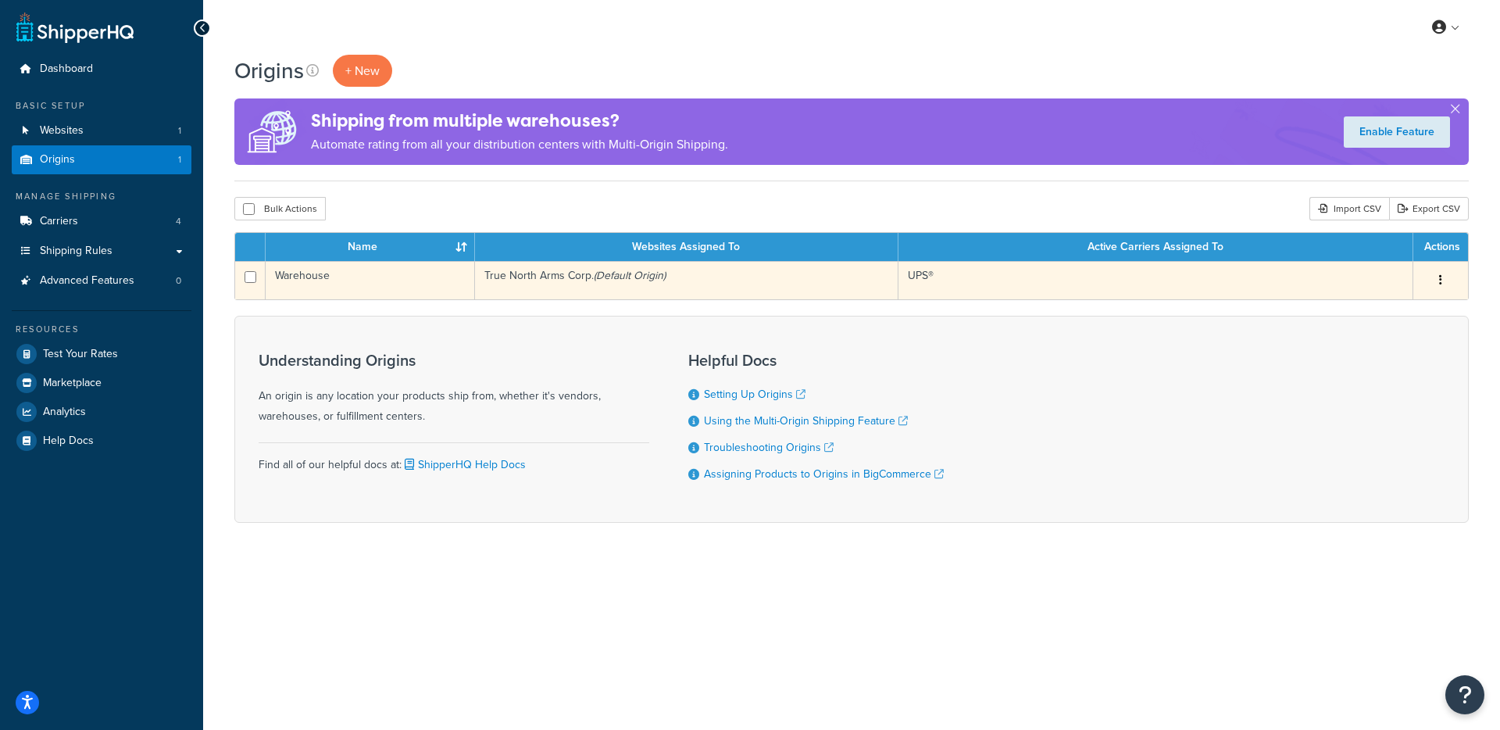
click at [555, 285] on td "True North Arms Corp. (Default Origin)" at bounding box center [686, 280] width 423 height 38
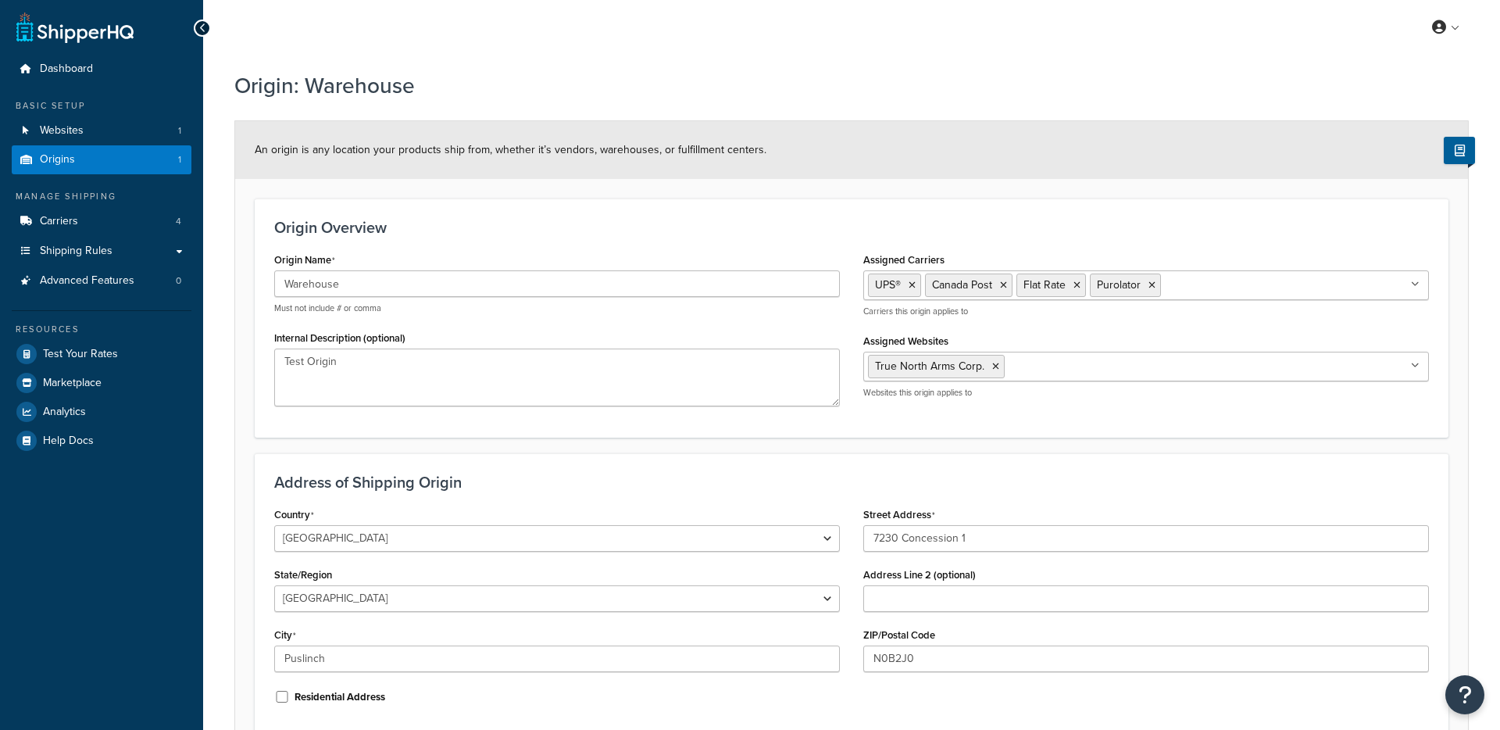
select select "1039"
select select "69"
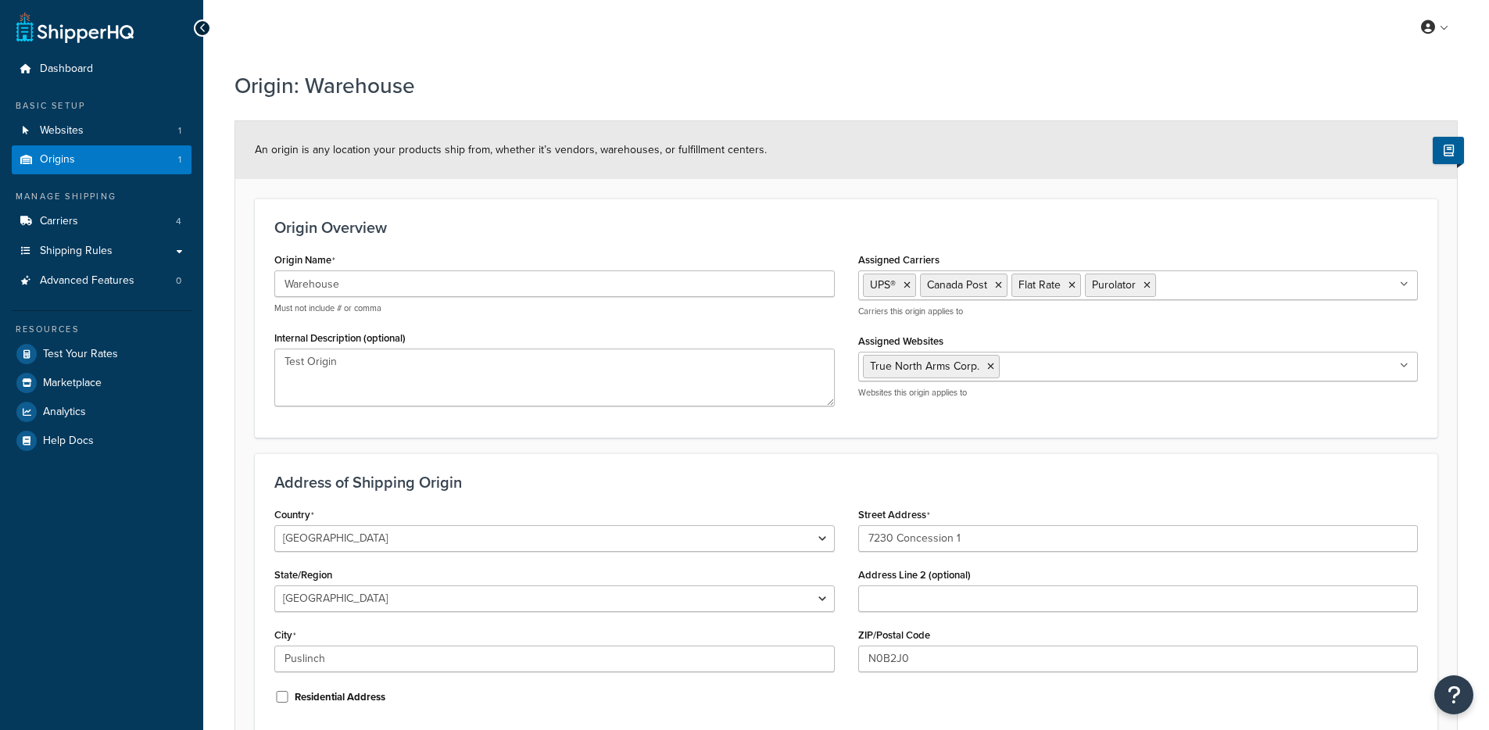
scroll to position [152, 0]
select select "1039"
select select "69"
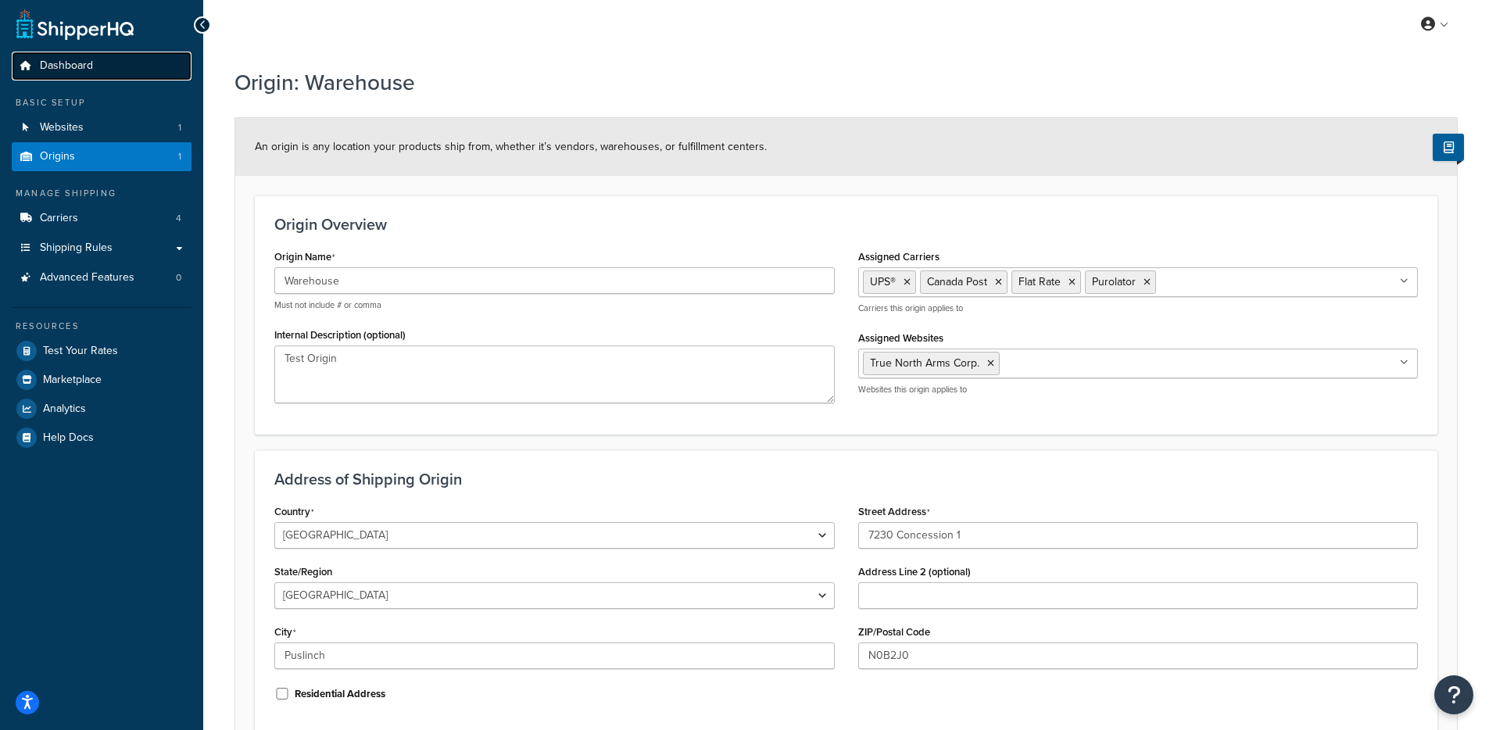
click at [106, 65] on link "Dashboard" at bounding box center [102, 66] width 180 height 29
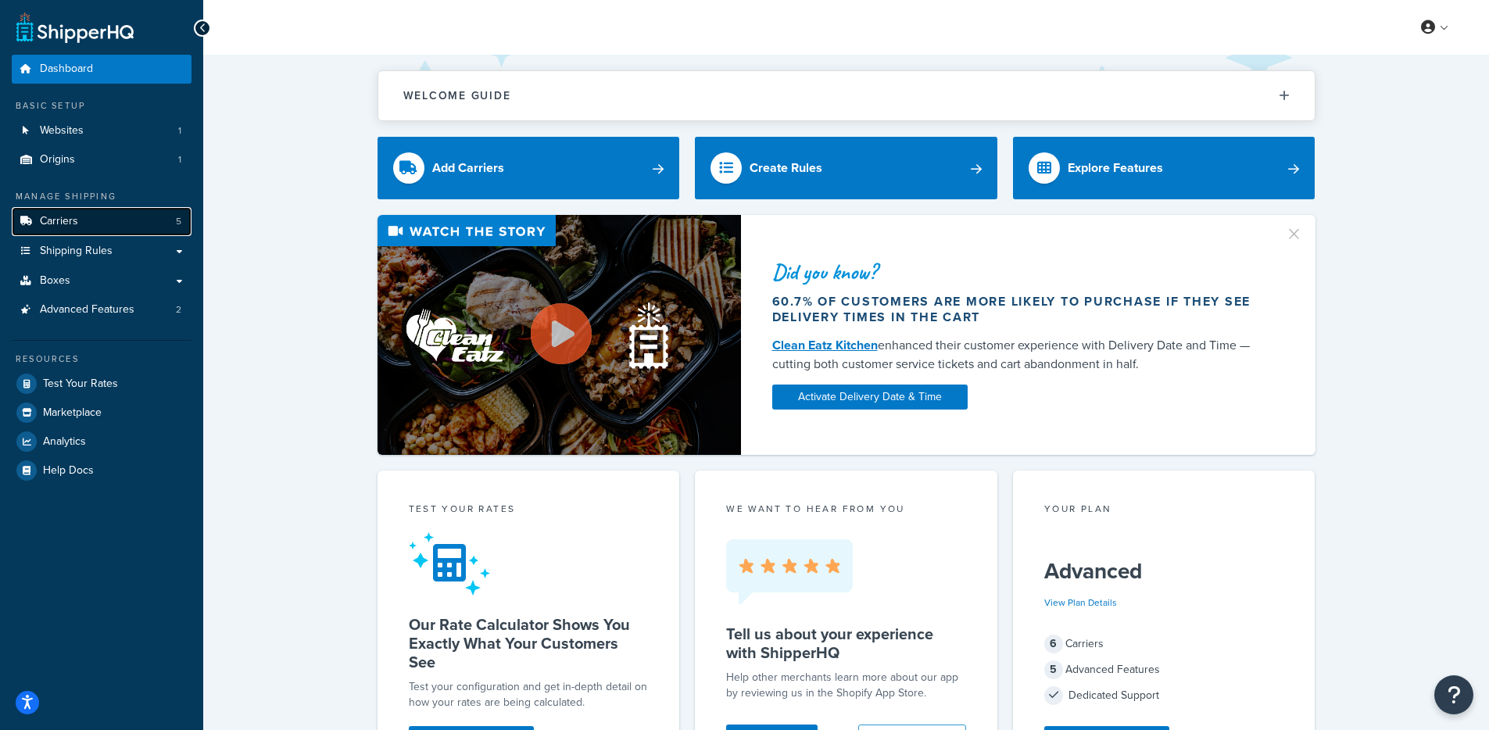
click at [133, 228] on link "Carriers 5" at bounding box center [102, 221] width 180 height 29
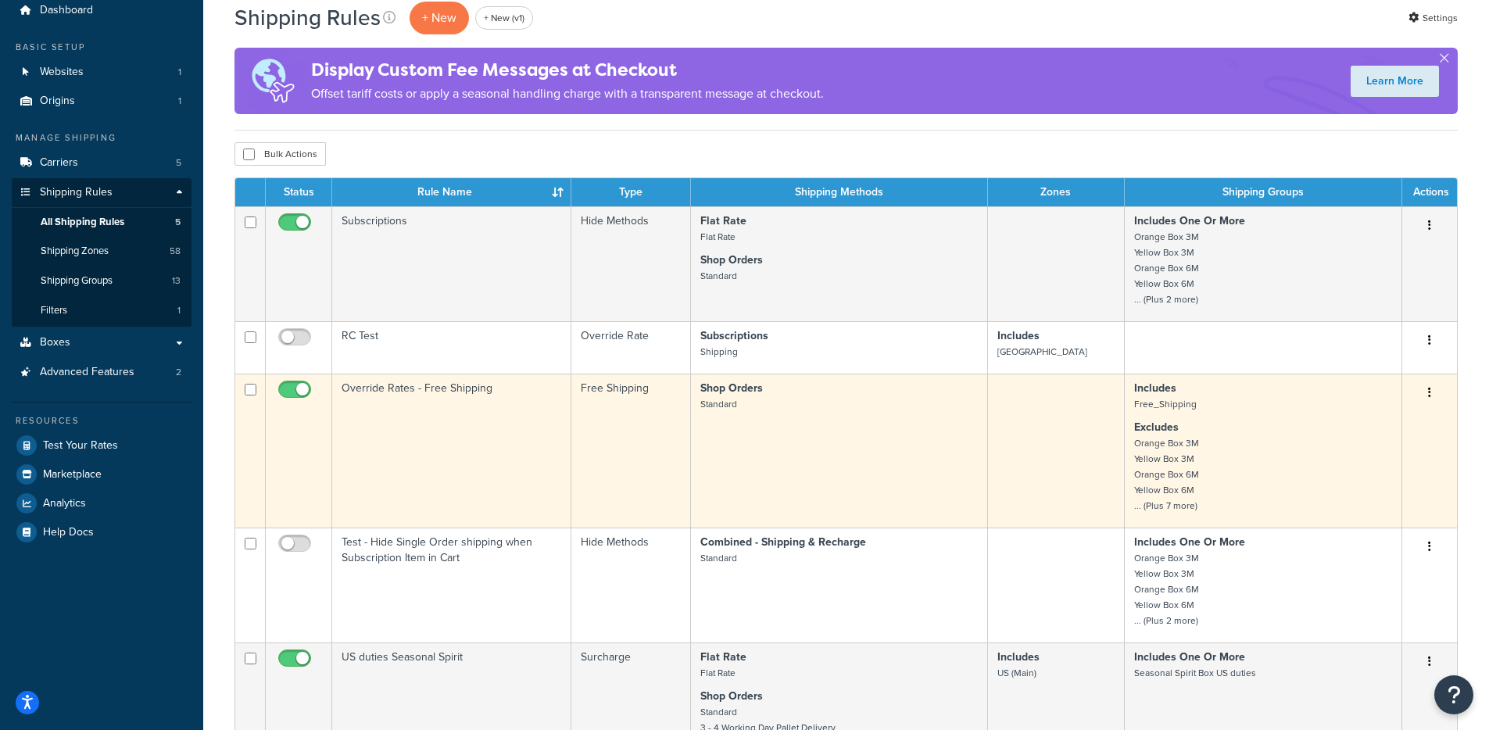
scroll to position [57, 0]
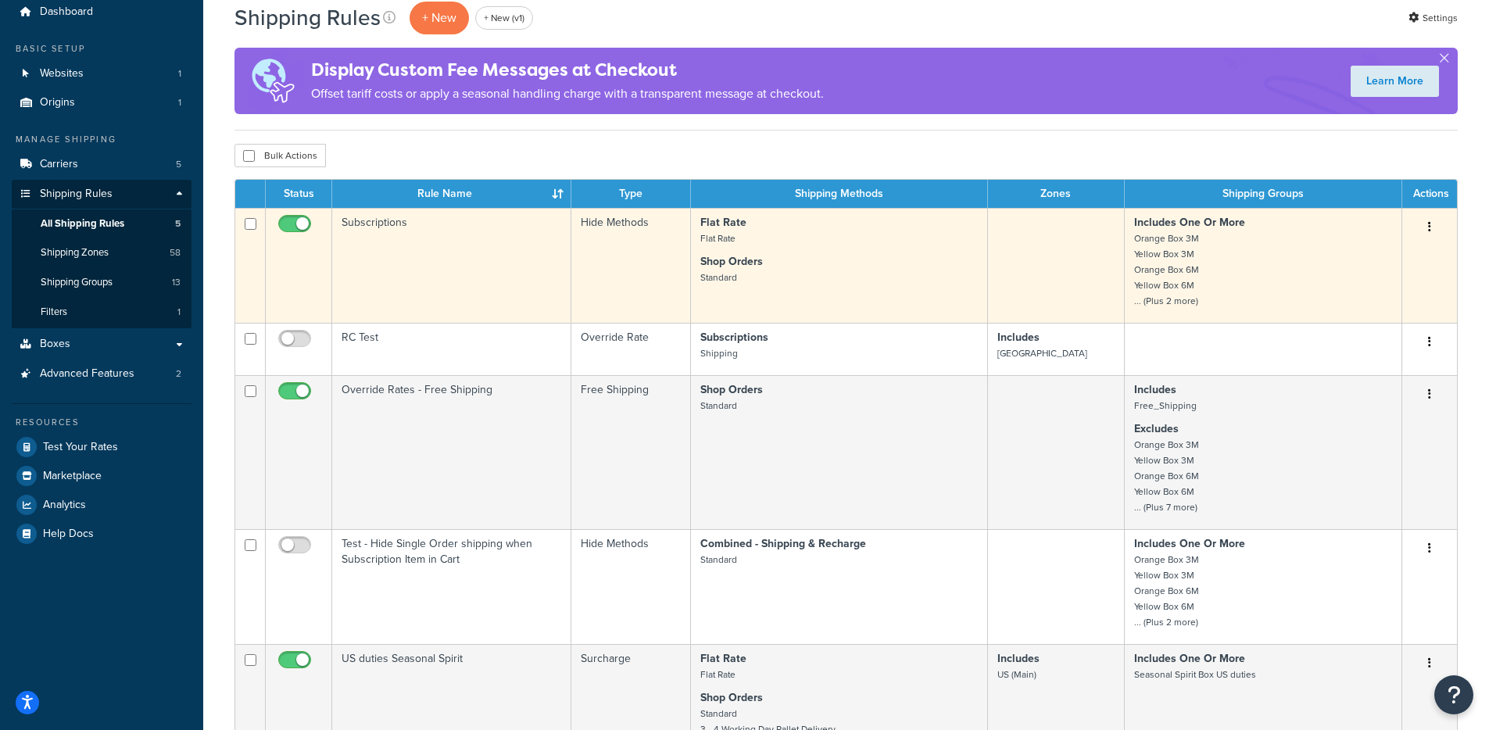
click at [1134, 291] on small "Orange Box 3M Yellow Box 3M Orange Box 6M Yellow Box 6M ... (Plus 2 more)" at bounding box center [1166, 269] width 65 height 77
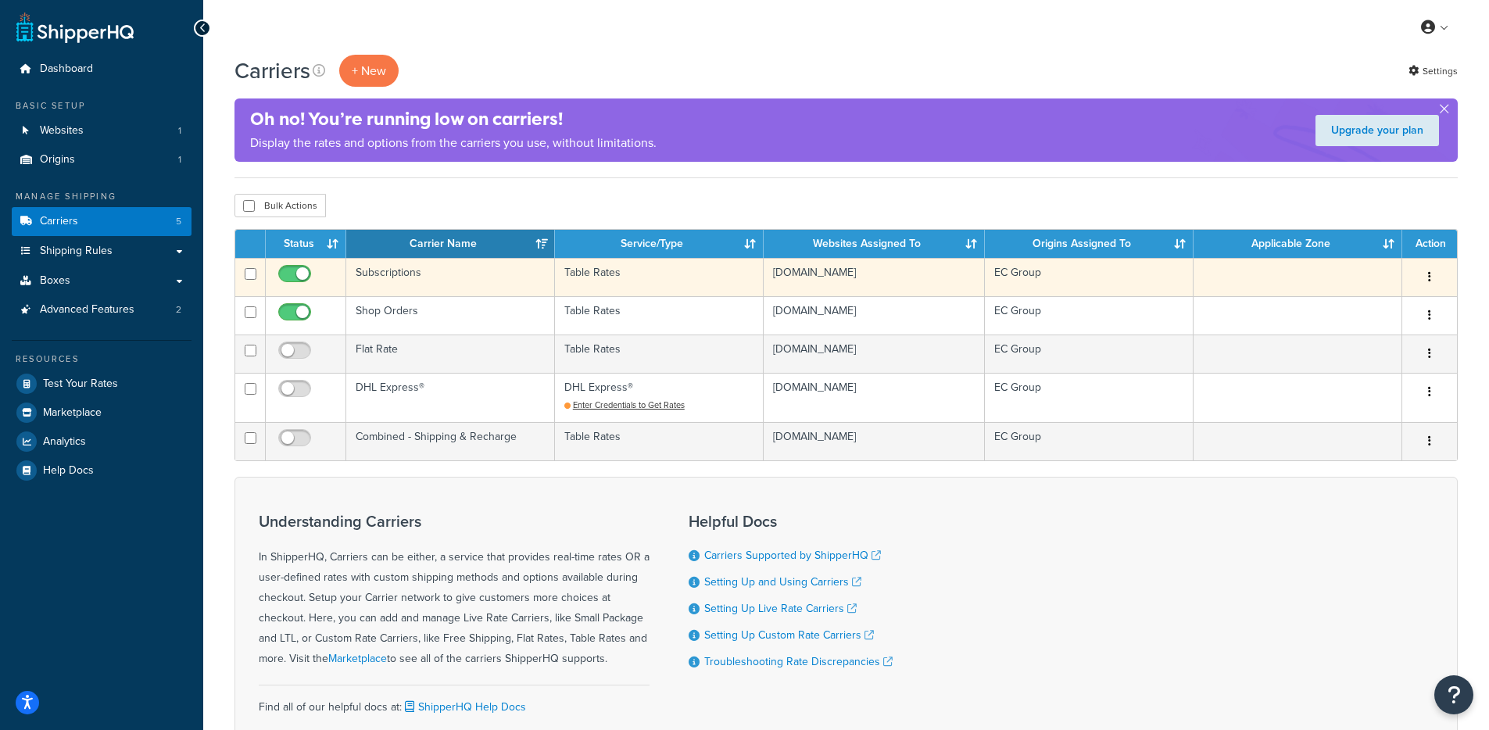
click at [481, 282] on td "Subscriptions" at bounding box center [450, 277] width 209 height 38
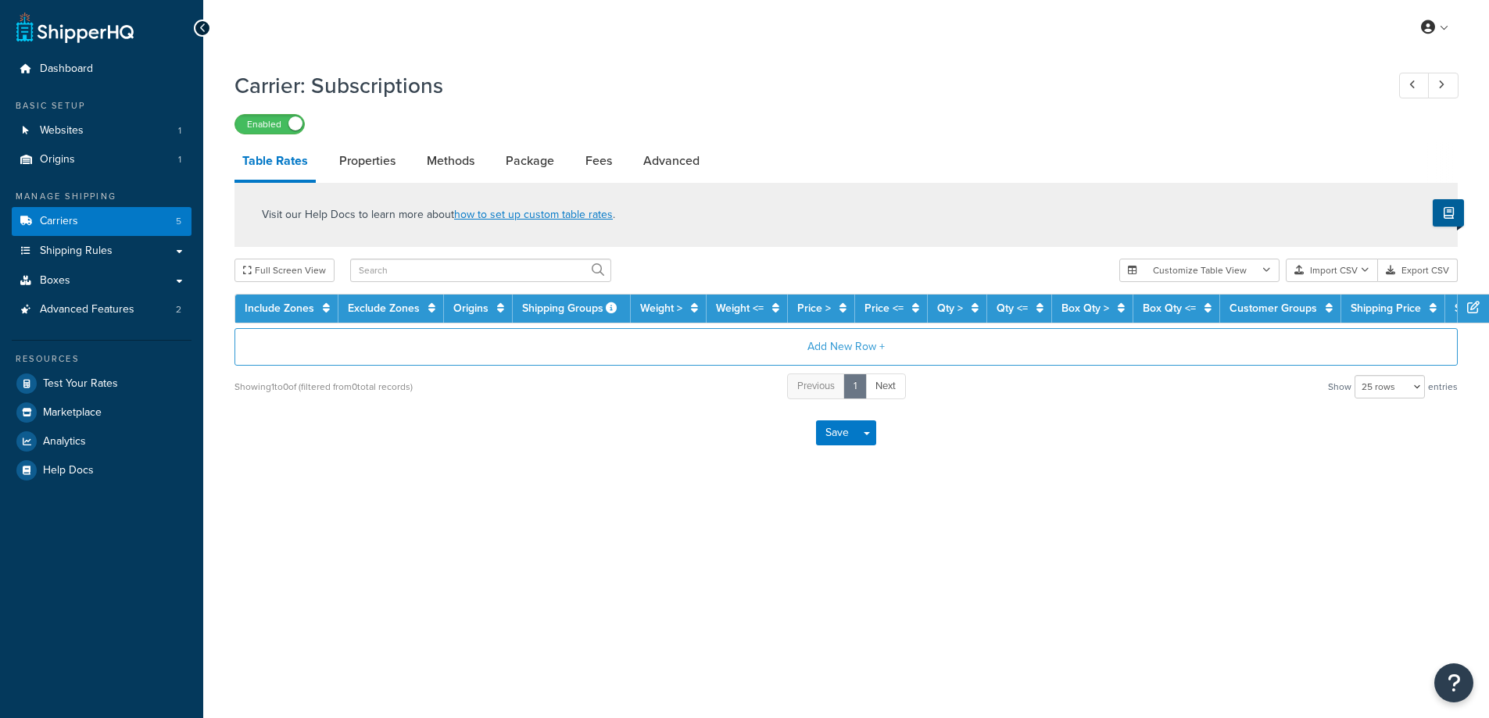
select select "25"
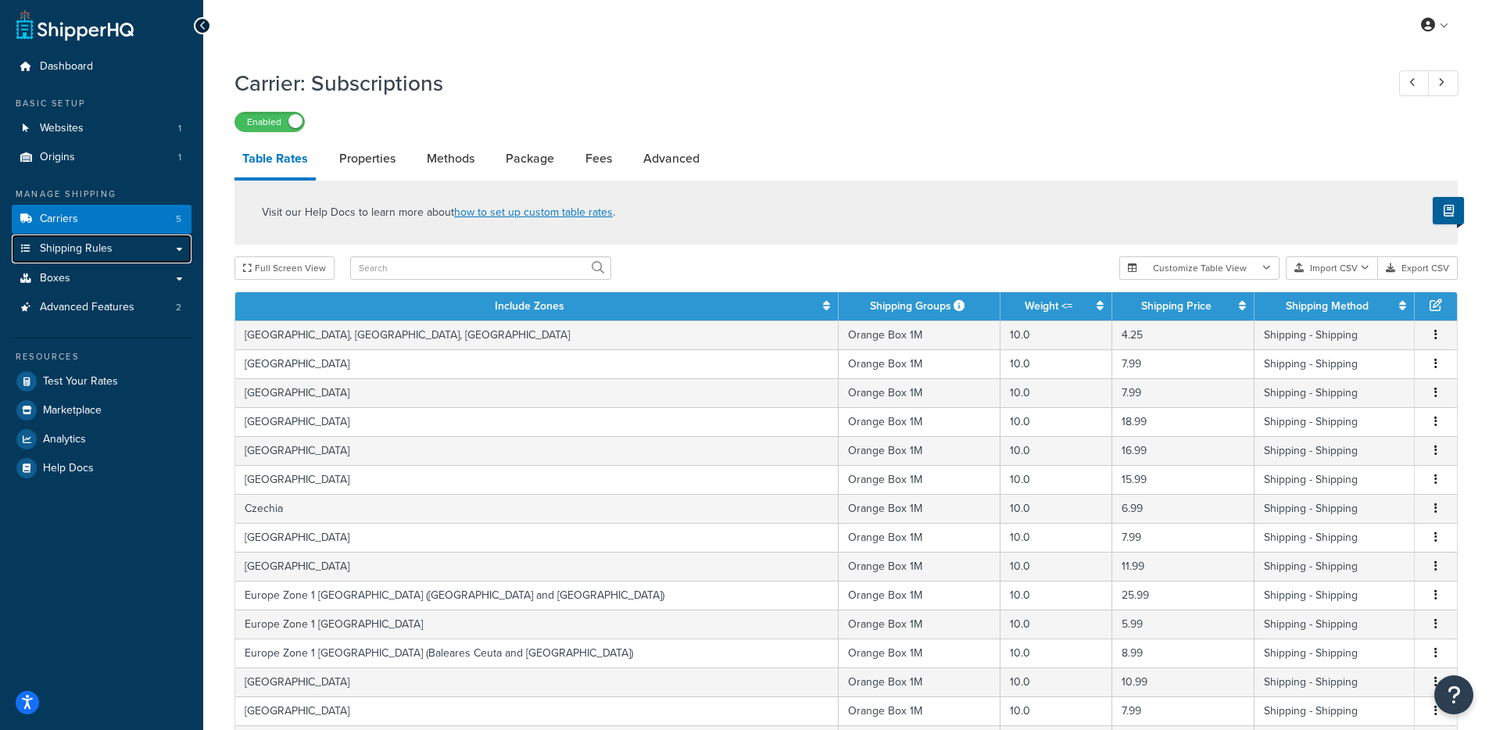
scroll to position [3, 0]
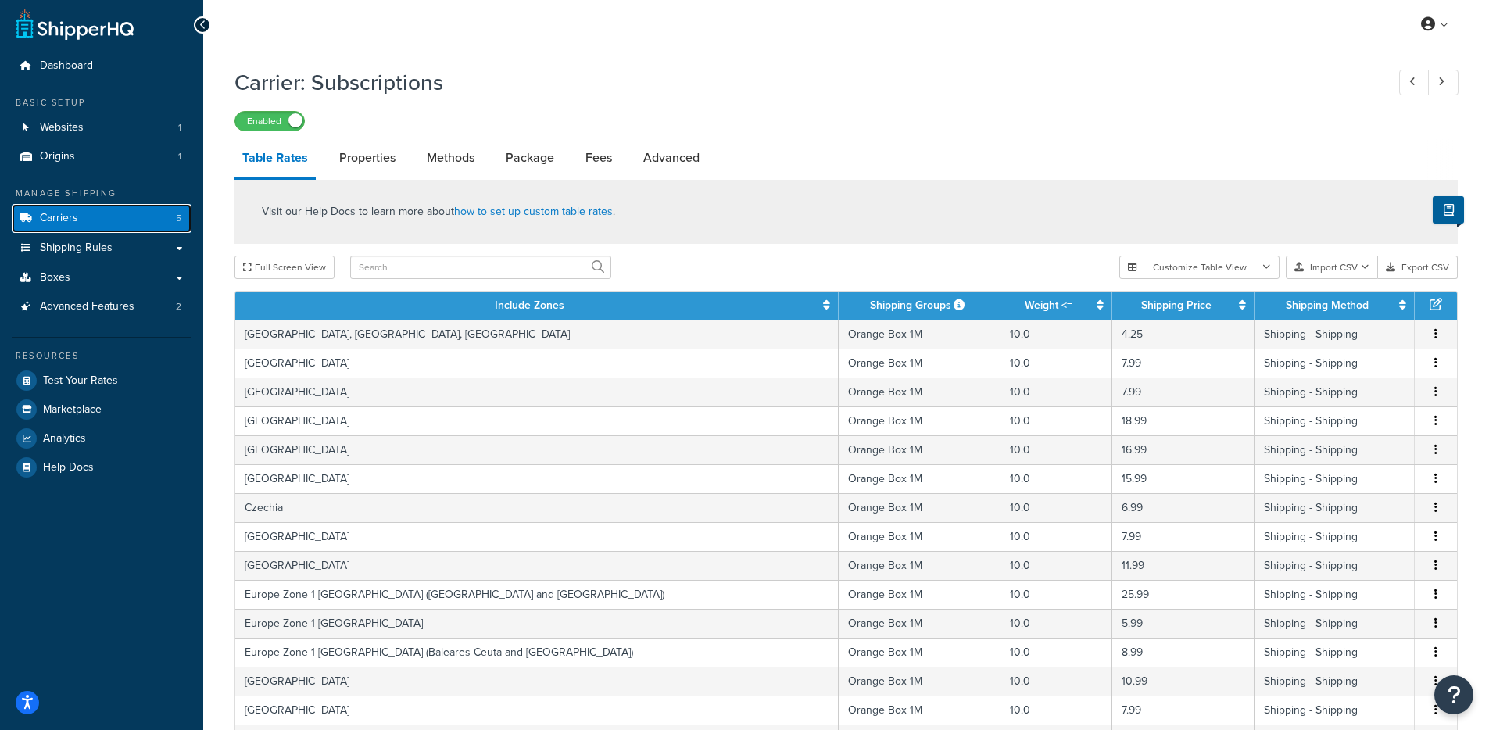
click at [106, 209] on link "Carriers 5" at bounding box center [102, 218] width 180 height 29
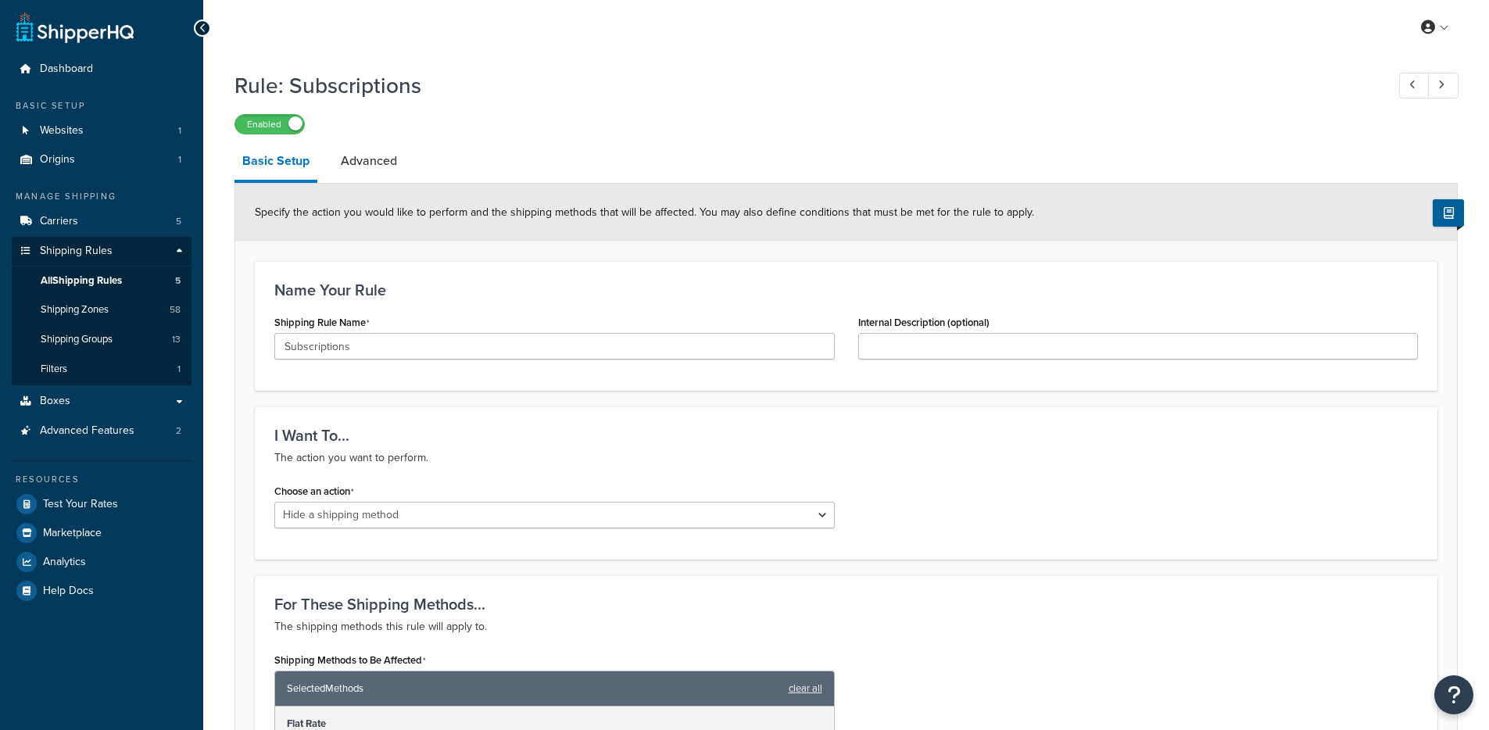
select select "HIDE"
click at [66, 63] on span "Dashboard" at bounding box center [66, 69] width 53 height 13
